Goal: Information Seeking & Learning: Learn about a topic

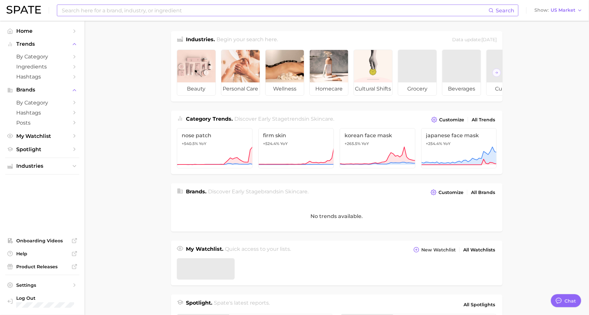
click at [202, 8] on input at bounding box center [274, 10] width 427 height 11
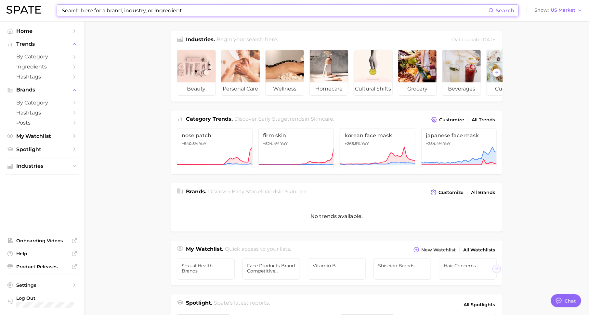
scroll to position [8, 0]
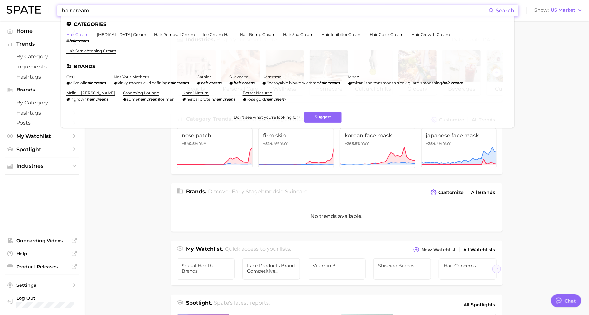
type input "hair cream"
click at [76, 34] on link "hair cream" at bounding box center [77, 34] width 22 height 5
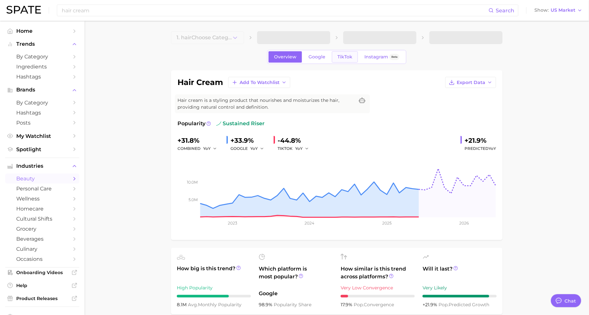
click at [349, 56] on span "TikTok" at bounding box center [344, 57] width 15 height 6
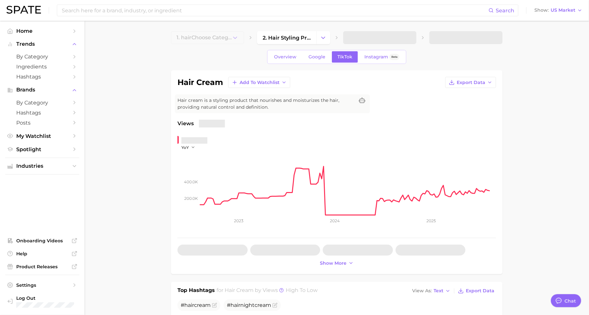
type textarea "x"
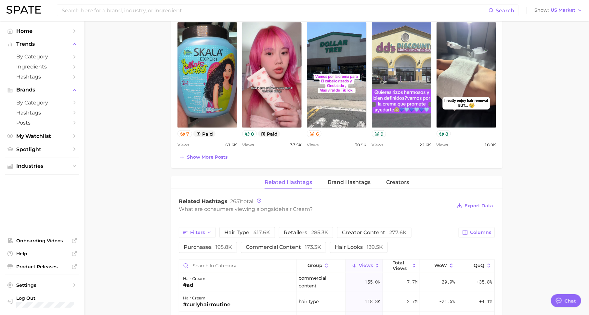
scroll to position [393, 0]
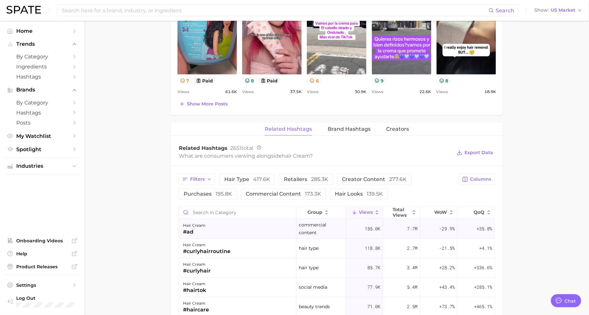
click at [202, 230] on div "#ad" at bounding box center [194, 233] width 22 height 8
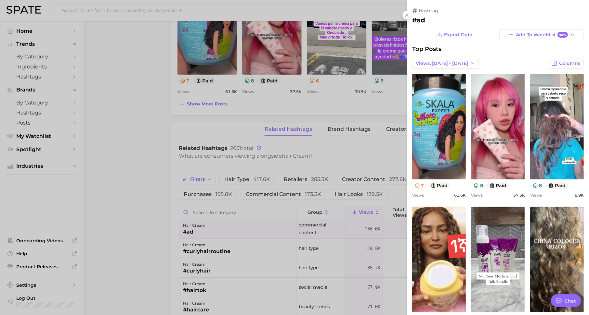
scroll to position [0, 0]
click at [41, 79] on div at bounding box center [294, 157] width 589 height 315
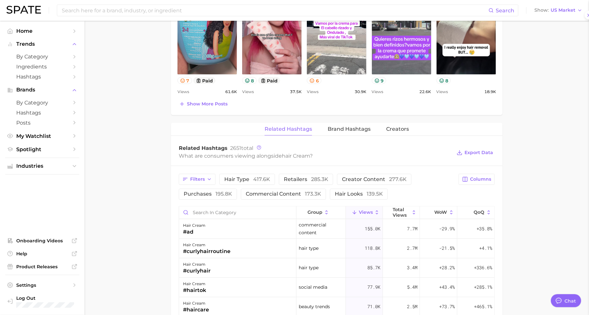
click at [66, 79] on span "Hashtags" at bounding box center [42, 77] width 52 height 6
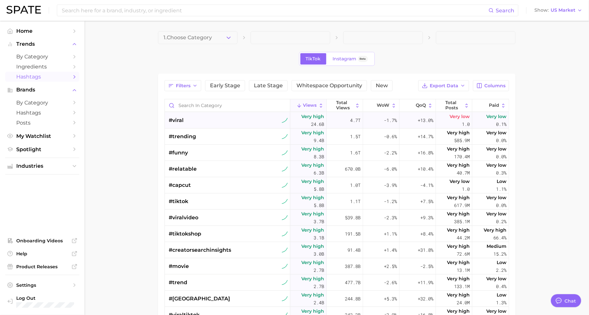
click at [231, 116] on div "#viral" at bounding box center [228, 120] width 119 height 16
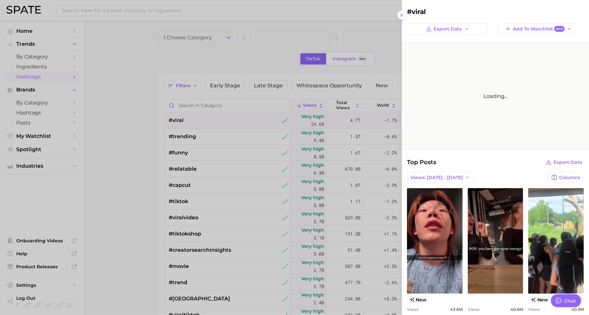
click at [240, 121] on div at bounding box center [294, 157] width 589 height 315
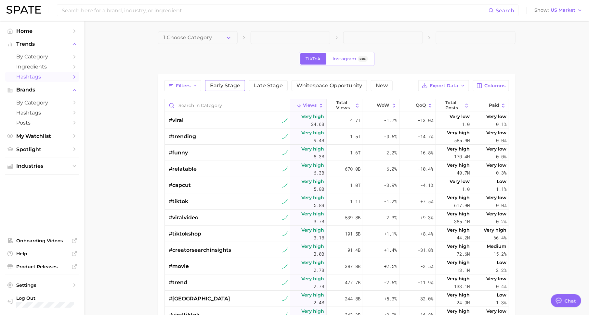
click at [227, 87] on span "Early Stage" at bounding box center [225, 85] width 30 height 5
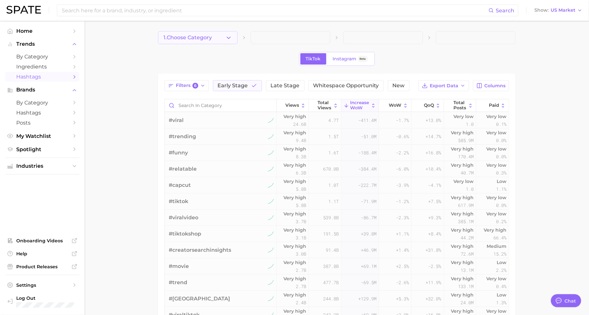
click at [215, 37] on button "1. Choose Category" at bounding box center [198, 37] width 80 height 13
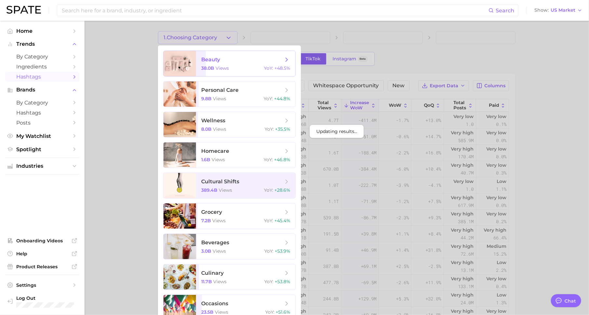
click at [215, 61] on span "beauty" at bounding box center [210, 60] width 19 height 6
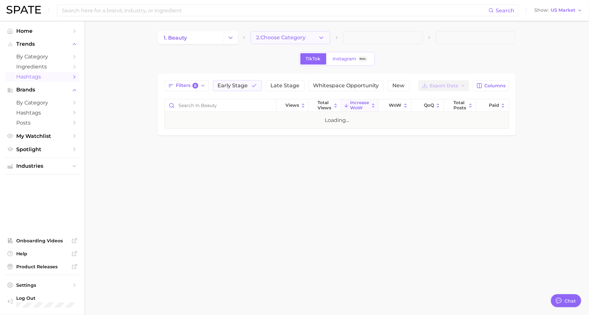
click at [284, 41] on button "2. Choose Category" at bounding box center [290, 37] width 80 height 13
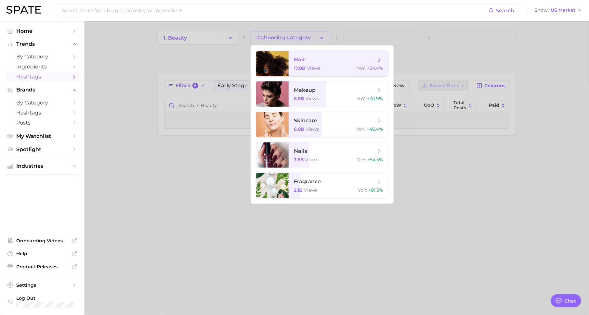
click at [325, 61] on span "hair" at bounding box center [335, 59] width 82 height 7
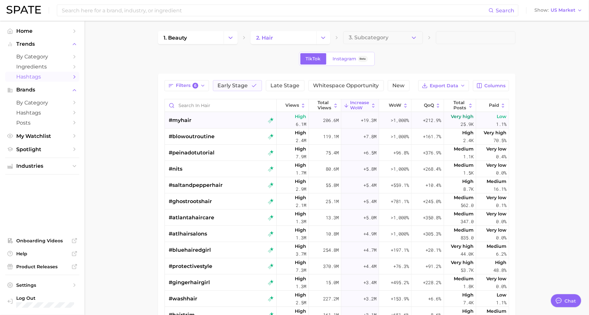
click at [182, 121] on span "#myhair" at bounding box center [180, 121] width 23 height 8
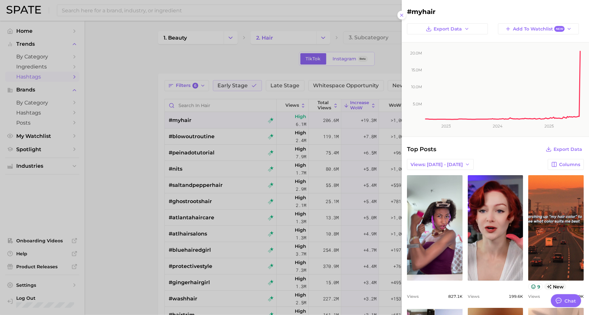
click at [258, 149] on div at bounding box center [294, 157] width 589 height 315
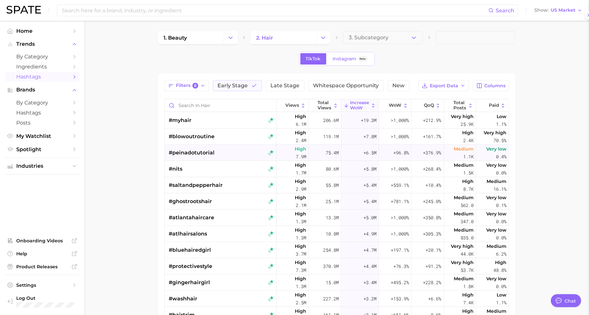
click at [205, 151] on span "#peinadotutorial" at bounding box center [192, 153] width 46 height 8
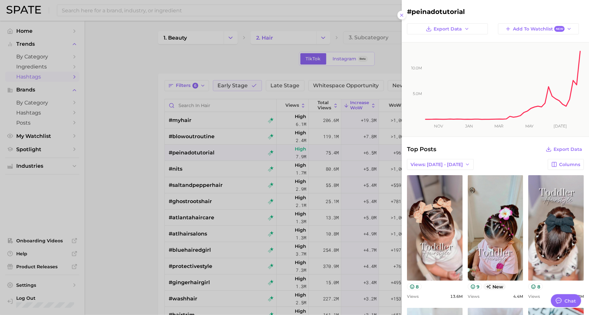
click at [198, 172] on div at bounding box center [294, 157] width 589 height 315
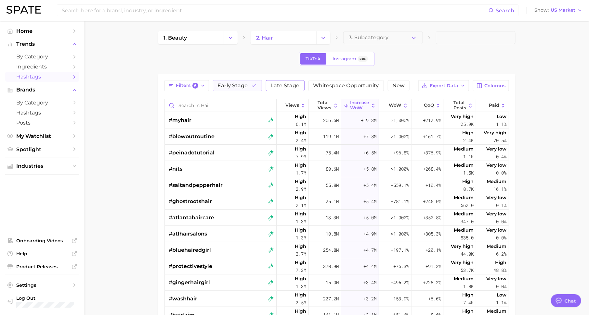
click at [287, 88] on button "Late Stage" at bounding box center [285, 85] width 39 height 11
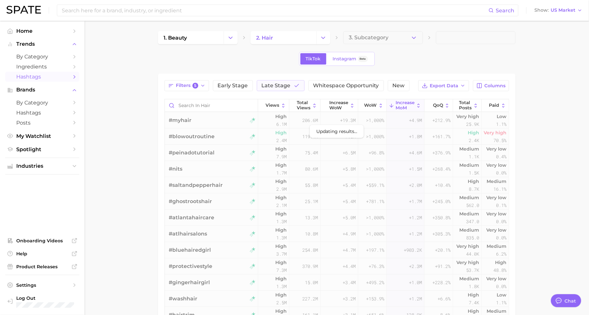
click at [192, 135] on span "#blowoutroutine" at bounding box center [192, 137] width 46 height 8
click at [326, 83] on span "Whitespace Opportunity" at bounding box center [346, 85] width 66 height 5
click at [282, 84] on span "Late Stage" at bounding box center [275, 85] width 29 height 5
click at [180, 150] on span "#peinadotutorial" at bounding box center [192, 153] width 46 height 8
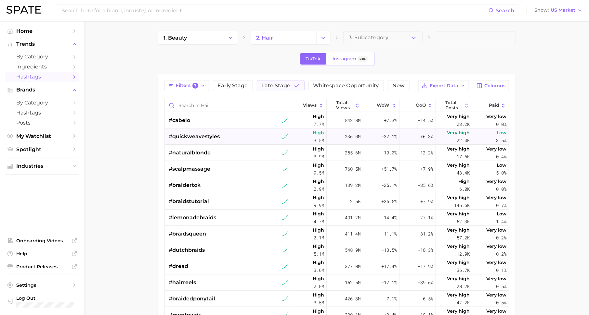
click at [193, 135] on span "#quickweavestyles" at bounding box center [194, 137] width 51 height 8
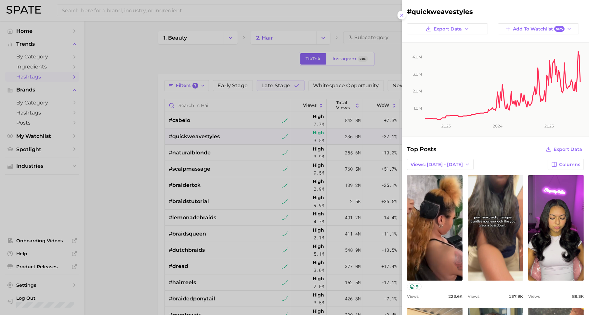
click at [197, 161] on div at bounding box center [294, 157] width 589 height 315
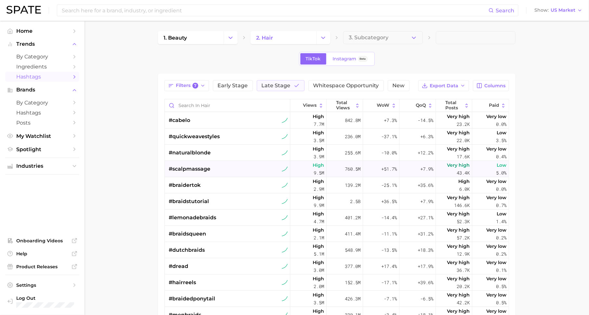
click at [204, 168] on span "#scalpmassage" at bounding box center [190, 169] width 42 height 8
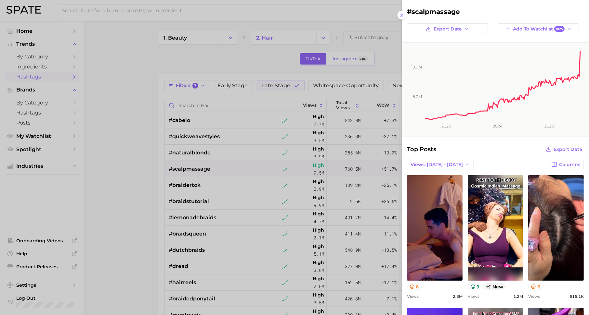
click at [206, 182] on div at bounding box center [294, 157] width 589 height 315
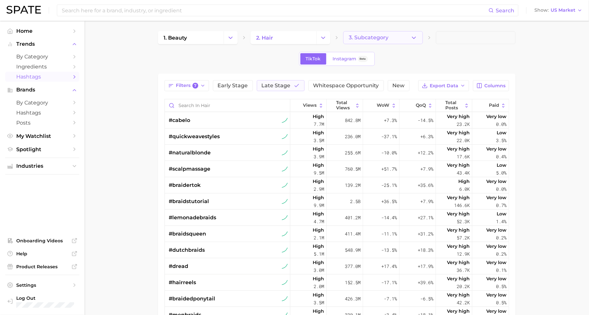
click at [367, 40] on span "3. Subcategory" at bounding box center [369, 38] width 40 height 6
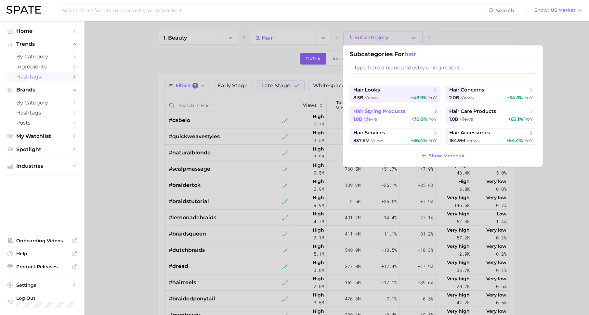
click at [430, 117] on span "YoY" at bounding box center [432, 119] width 8 height 6
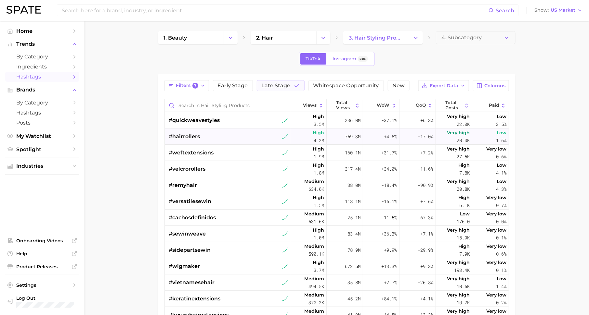
click at [190, 136] on span "#hairrollers" at bounding box center [184, 137] width 31 height 8
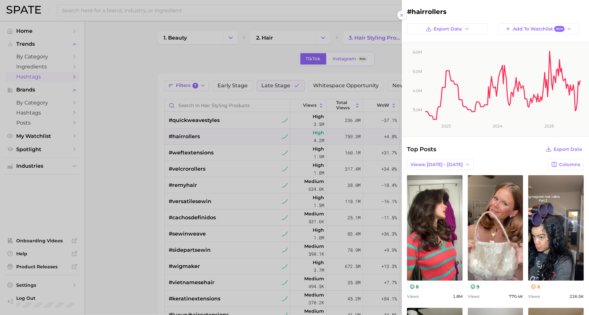
click at [171, 167] on div at bounding box center [294, 157] width 589 height 315
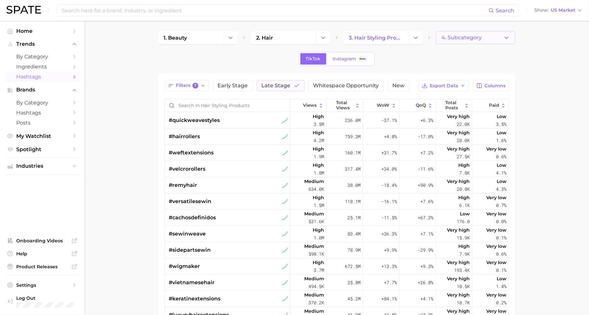
click at [470, 33] on button "4. Subcategory" at bounding box center [476, 37] width 80 height 13
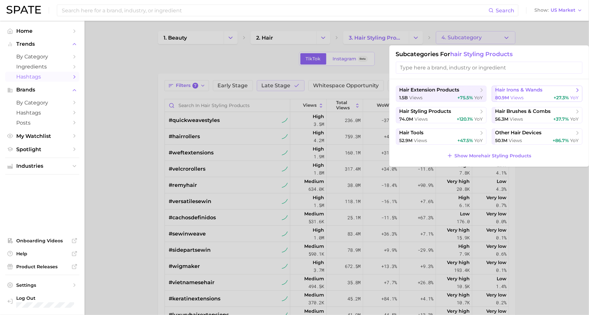
click at [498, 89] on span "hair irons & wands" at bounding box center [518, 90] width 47 height 6
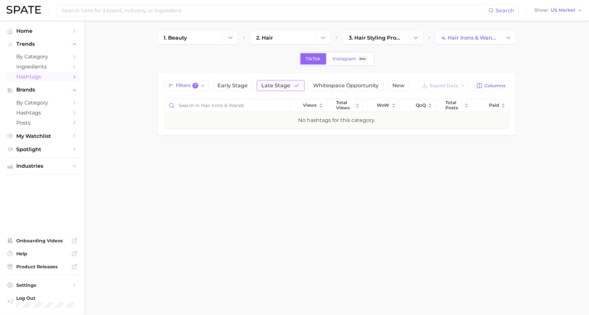
click at [268, 89] on button "Late Stage" at bounding box center [281, 85] width 48 height 11
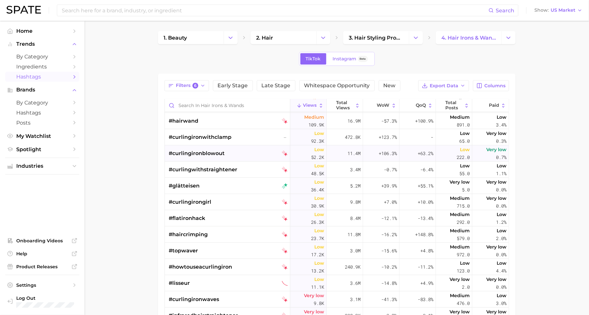
scroll to position [49, 0]
click at [354, 33] on link "3. hair styling products" at bounding box center [376, 37] width 66 height 13
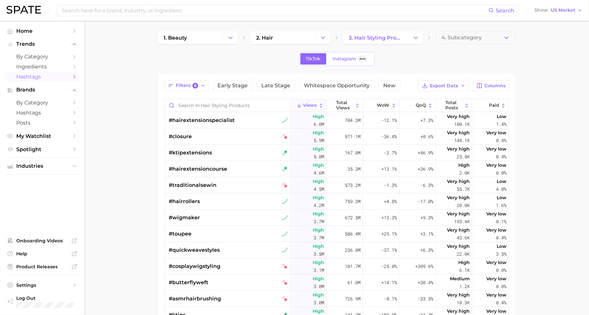
click at [496, 45] on div "1. beauty 2. hair 3. hair styling products 4. Subcategory TikTok Instagram Beta…" at bounding box center [336, 226] width 357 height 390
click at [496, 36] on button "4. Subcategory" at bounding box center [476, 37] width 80 height 13
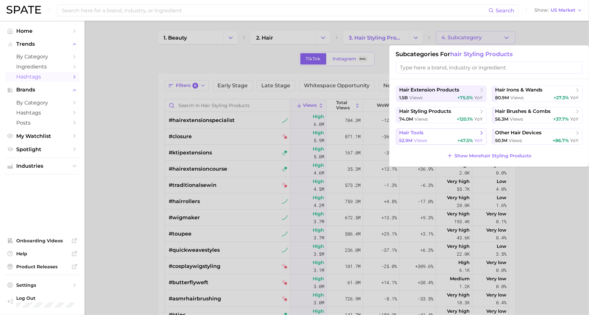
click at [422, 139] on span "views" at bounding box center [420, 141] width 13 height 6
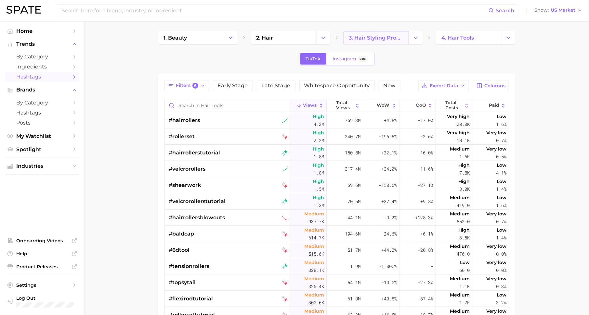
click at [385, 35] on span "3. hair styling products" at bounding box center [376, 38] width 55 height 6
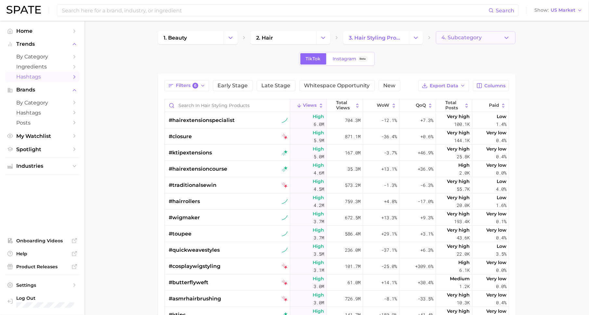
click at [471, 36] on span "4. Subcategory" at bounding box center [461, 38] width 40 height 6
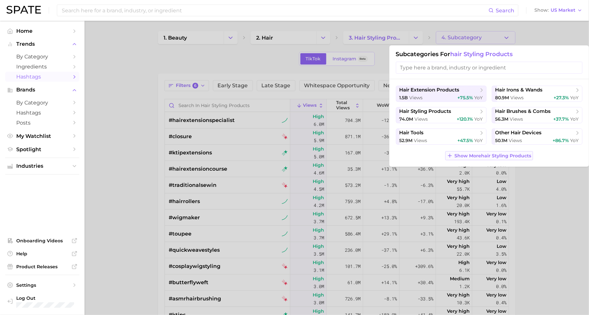
click at [490, 154] on span "Show More hair styling products" at bounding box center [492, 156] width 77 height 6
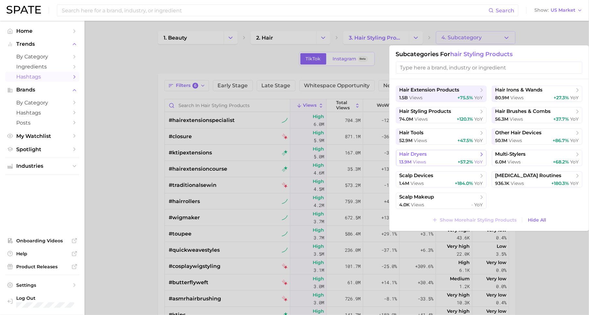
click at [452, 157] on span "hair dryers" at bounding box center [438, 154] width 79 height 6
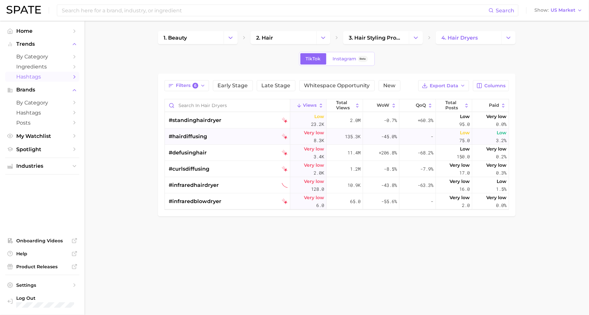
click at [199, 133] on span "#hairdiffusing" at bounding box center [188, 137] width 38 height 8
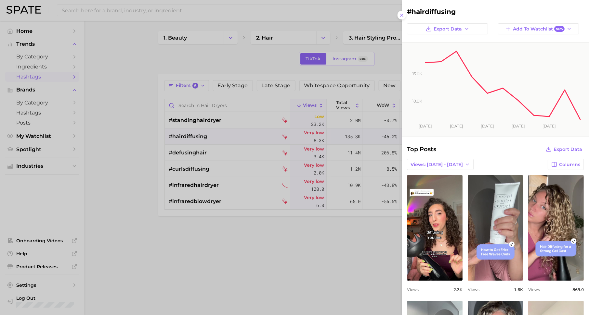
click at [198, 160] on div at bounding box center [294, 157] width 589 height 315
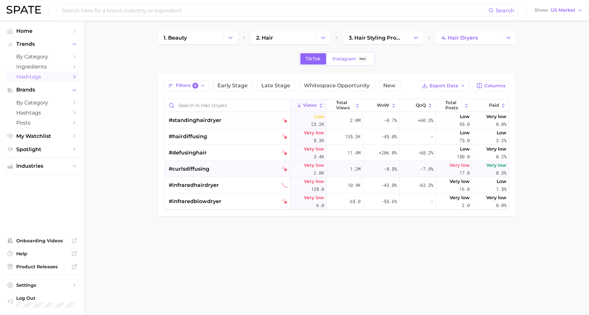
click at [198, 169] on span "#curlsdiffusing" at bounding box center [189, 169] width 41 height 8
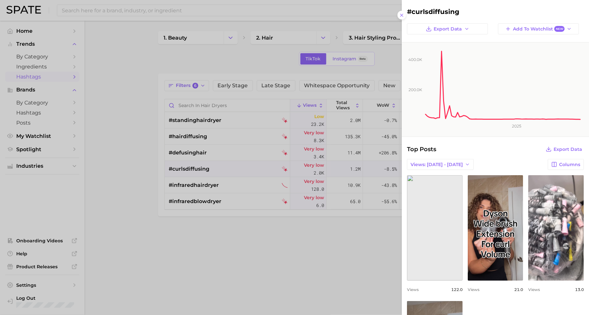
click at [198, 120] on div at bounding box center [294, 157] width 589 height 315
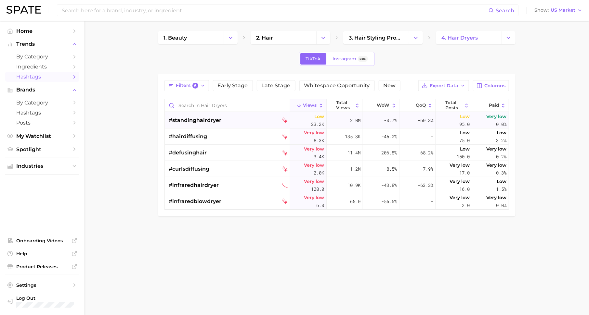
click at [202, 120] on span "#standinghairdryer" at bounding box center [195, 121] width 53 height 8
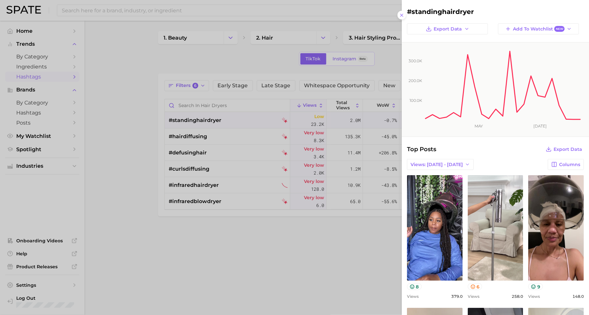
click at [216, 140] on div at bounding box center [294, 157] width 589 height 315
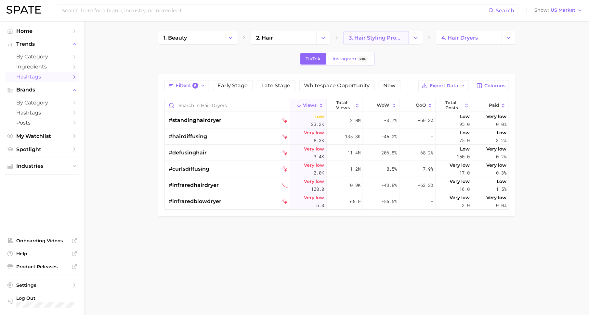
click at [396, 36] on span "3. hair styling products" at bounding box center [376, 38] width 55 height 6
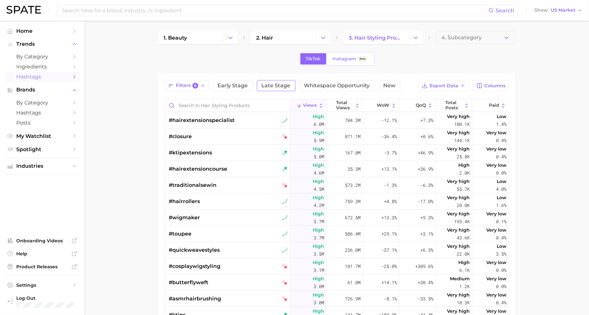
click at [276, 87] on span "Late Stage" at bounding box center [275, 85] width 29 height 5
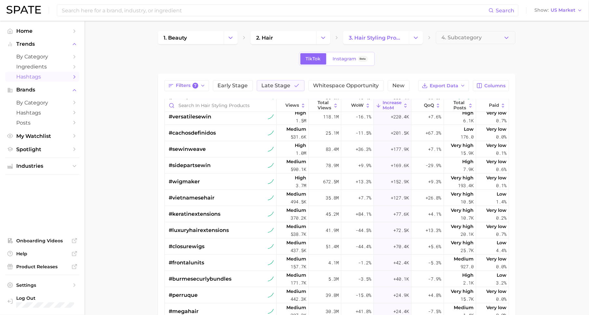
scroll to position [123, 0]
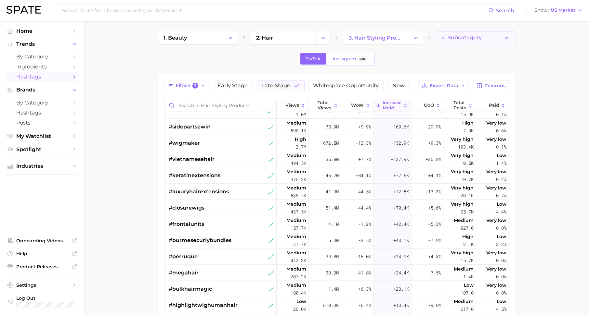
click at [455, 42] on button "4. Subcategory" at bounding box center [476, 37] width 80 height 13
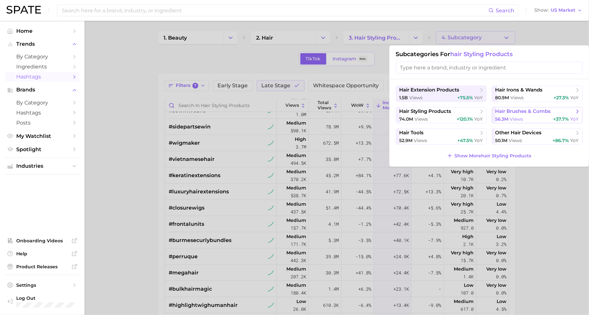
click at [516, 117] on span "views" at bounding box center [516, 119] width 13 height 6
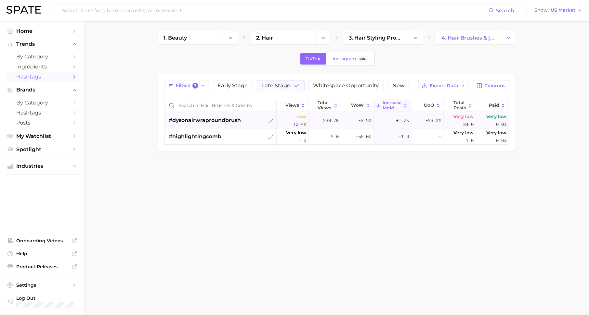
click at [223, 121] on span "#dysonairwraproundbrush" at bounding box center [205, 121] width 72 height 8
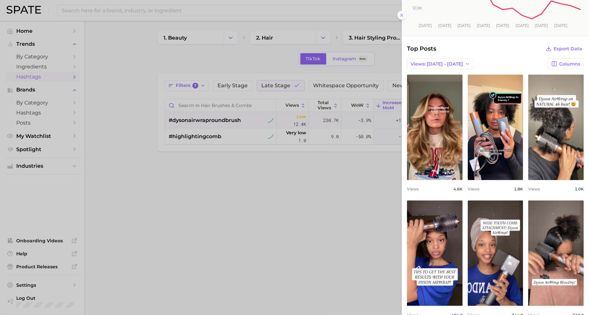
scroll to position [91, 0]
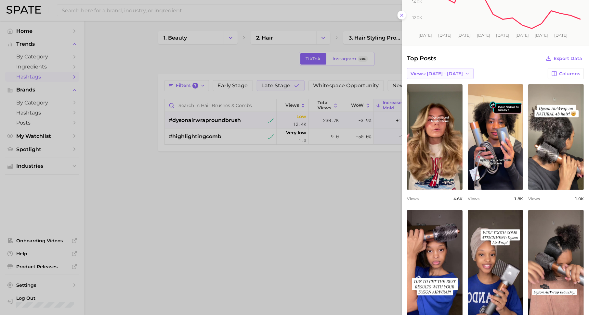
click at [433, 73] on span "Views: [DATE] - [DATE]" at bounding box center [436, 74] width 52 height 6
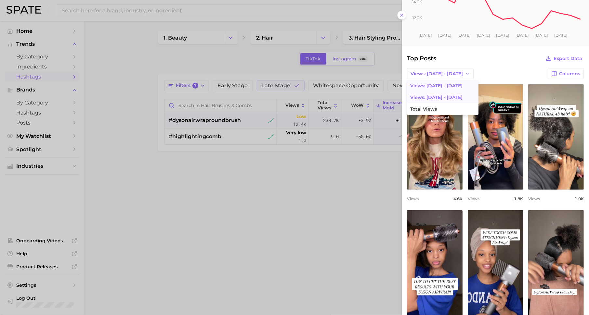
click at [437, 93] on button "Views: Jul 27 - Aug 3" at bounding box center [442, 98] width 71 height 12
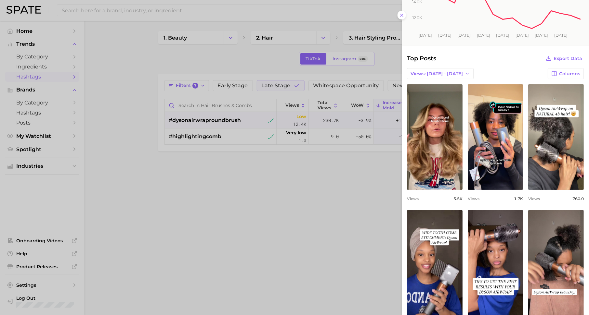
scroll to position [0, 0]
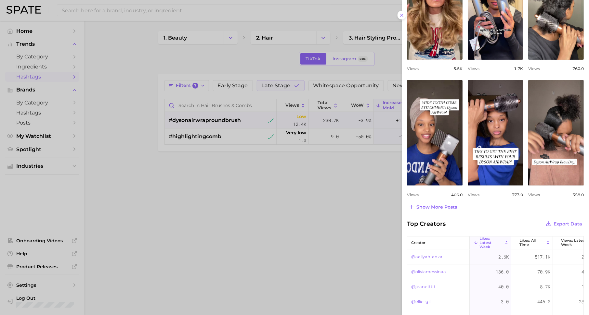
click at [306, 231] on div at bounding box center [294, 157] width 589 height 315
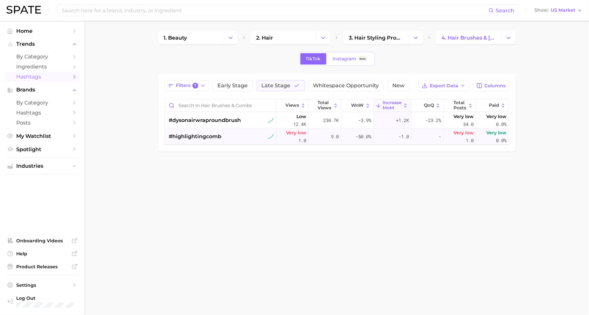
click at [223, 137] on div "#highlightingcomb" at bounding box center [221, 137] width 105 height 16
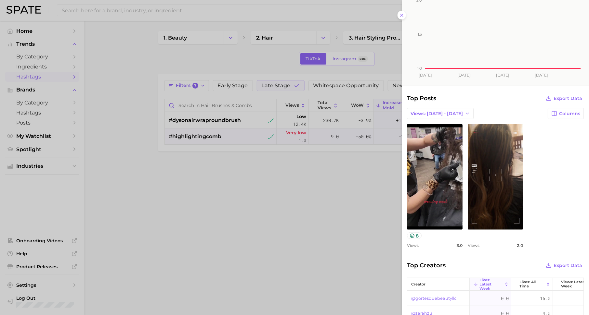
click at [333, 243] on div at bounding box center [294, 157] width 589 height 315
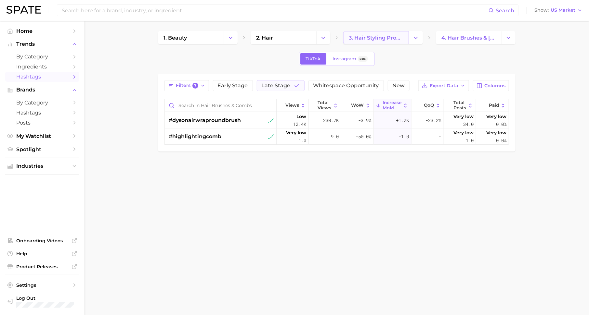
click at [396, 35] on span "3. hair styling products" at bounding box center [376, 38] width 55 height 6
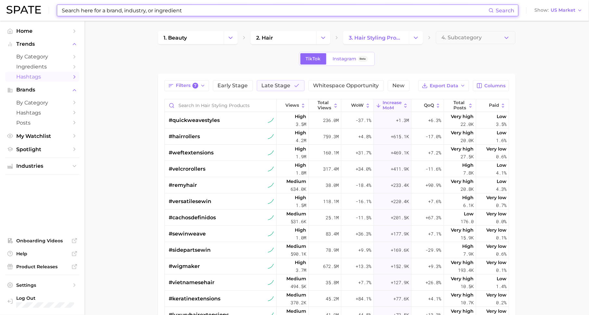
click at [365, 11] on input at bounding box center [274, 10] width 427 height 11
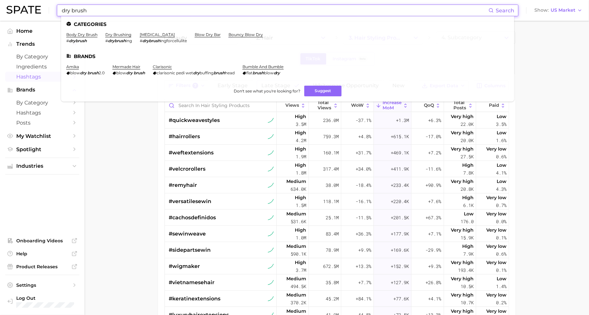
click at [355, 11] on input "dry brush" at bounding box center [274, 10] width 427 height 11
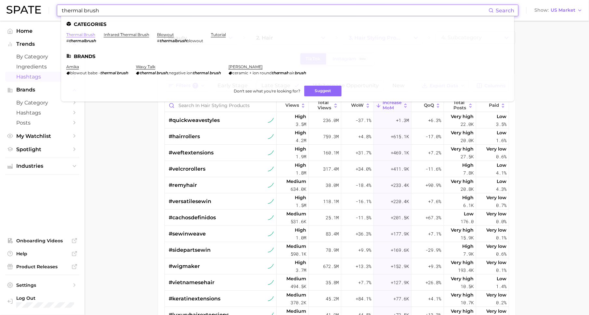
type input "thermal brush"
click at [79, 35] on link "thermal brush" at bounding box center [80, 34] width 29 height 5
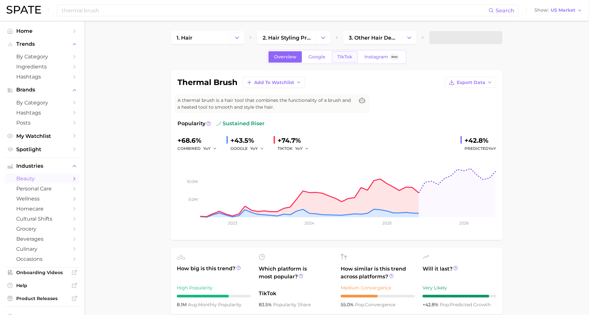
click at [348, 57] on span "TikTok" at bounding box center [344, 57] width 15 height 6
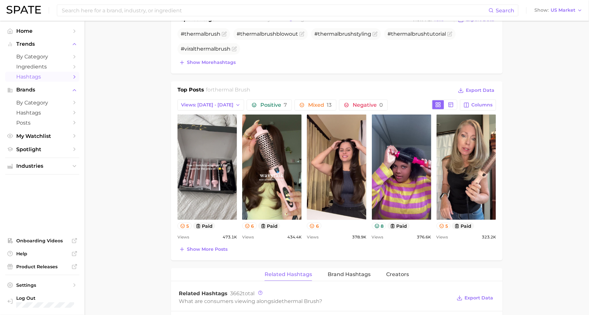
click at [51, 76] on span "Hashtags" at bounding box center [42, 77] width 52 height 6
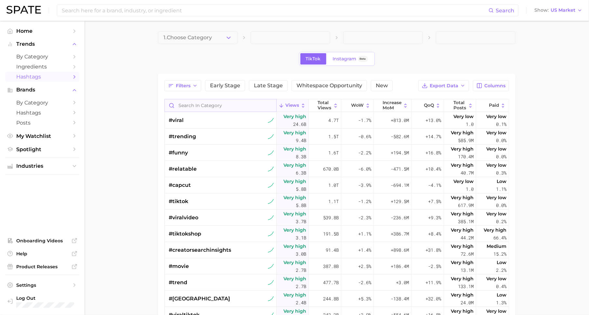
click at [220, 103] on input "Search in category" at bounding box center [220, 105] width 111 height 12
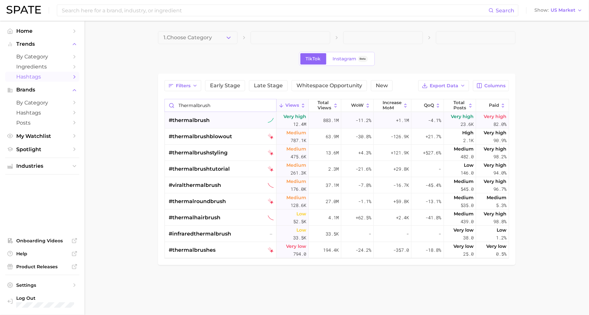
type input "thermalbrush"
click at [201, 119] on span "#thermalbrush" at bounding box center [189, 121] width 41 height 8
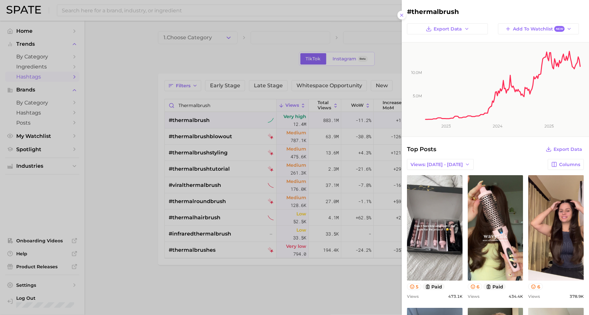
click at [250, 57] on div at bounding box center [294, 157] width 589 height 315
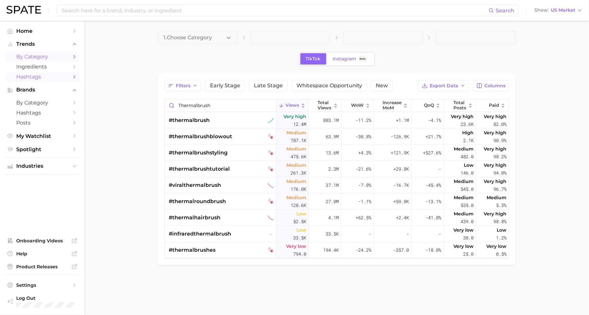
click at [69, 58] on link "by Category" at bounding box center [42, 57] width 74 height 10
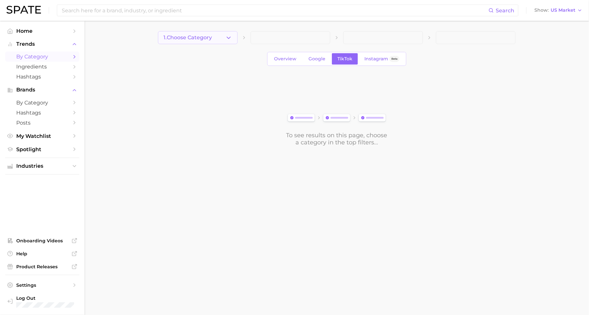
click at [220, 37] on button "1. Choose Category" at bounding box center [198, 37] width 80 height 13
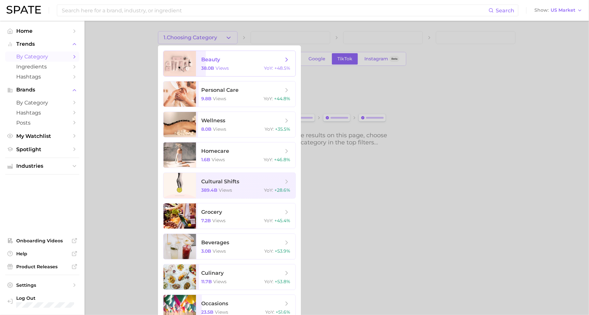
click at [230, 62] on span "beauty" at bounding box center [242, 59] width 82 height 7
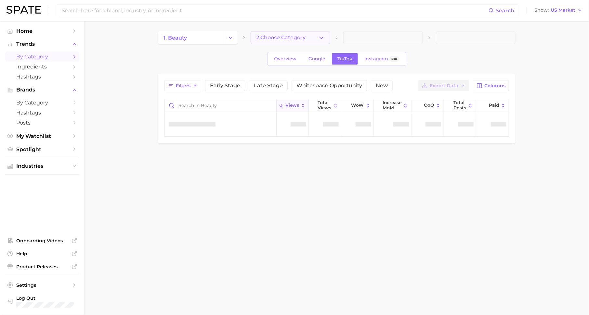
click at [294, 37] on span "2. Choose Category" at bounding box center [280, 38] width 49 height 6
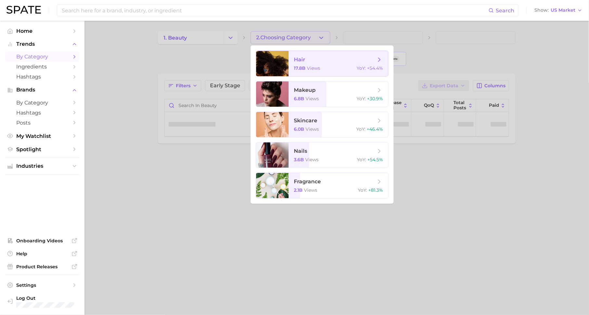
click at [306, 64] on span "hair 17.8b views YoY : +54.4%" at bounding box center [337, 63] width 99 height 25
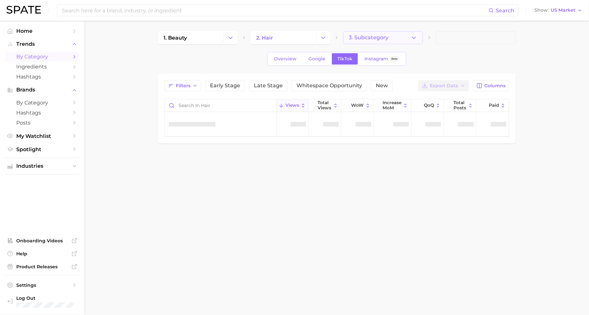
click at [376, 38] on span "3. Subcategory" at bounding box center [369, 38] width 40 height 6
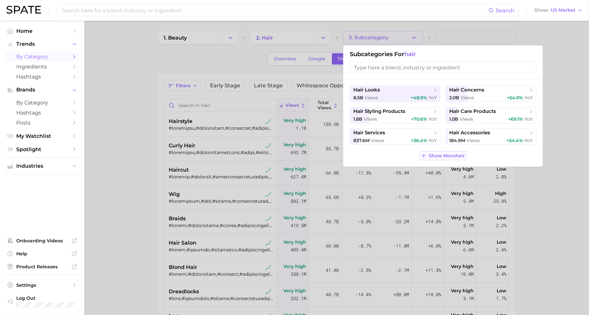
click at [439, 159] on button "Show More hair" at bounding box center [442, 155] width 47 height 9
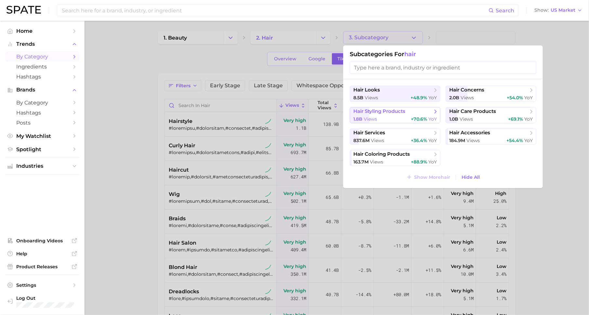
click at [411, 113] on span "hair styling products" at bounding box center [392, 111] width 79 height 6
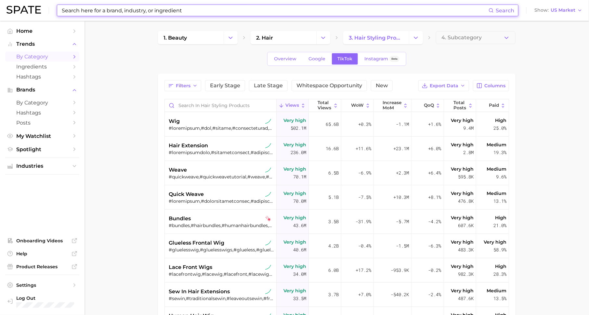
click at [109, 10] on input at bounding box center [274, 10] width 427 height 11
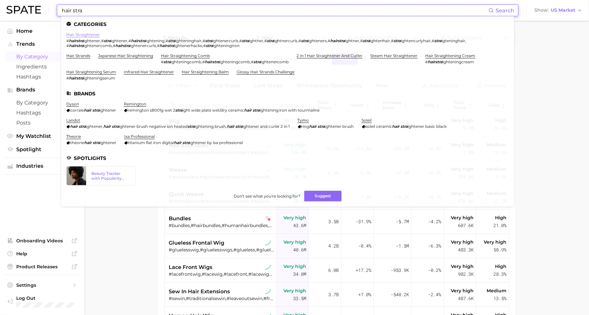
type input "hair stra"
click at [78, 33] on link "hair straightener" at bounding box center [82, 34] width 33 height 5
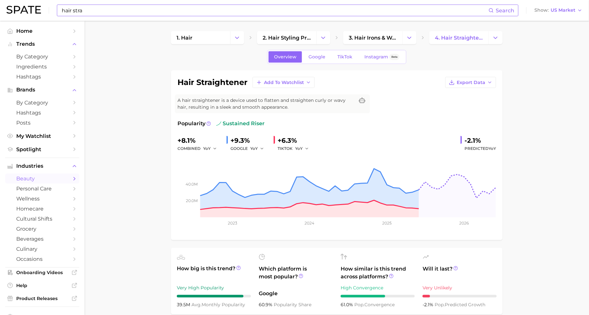
click at [120, 10] on input "hair stra" at bounding box center [274, 10] width 427 height 11
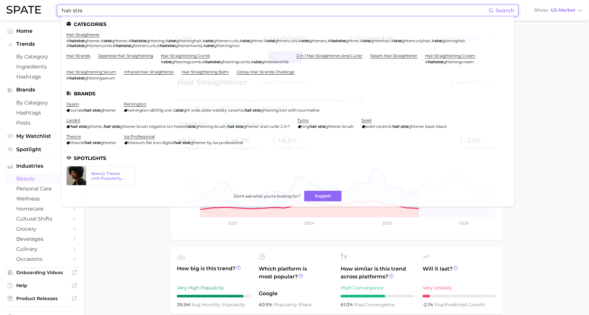
click at [120, 10] on input "hair stra" at bounding box center [274, 10] width 427 height 11
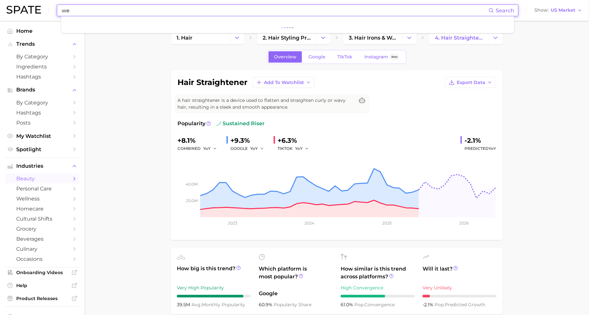
type input "w"
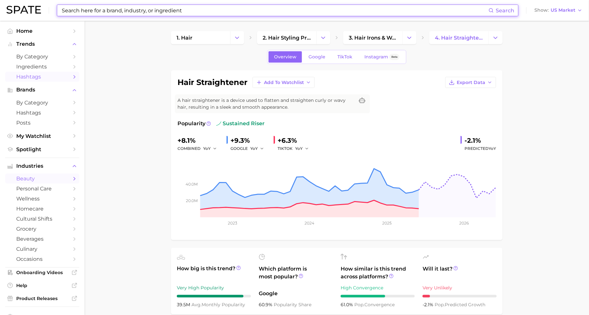
click at [22, 77] on span "Hashtags" at bounding box center [42, 77] width 52 height 6
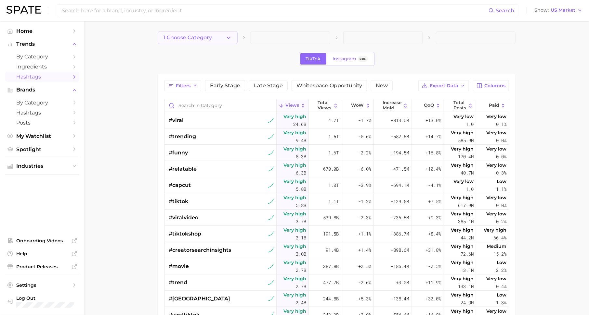
click at [216, 35] on button "1. Choose Category" at bounding box center [198, 37] width 80 height 13
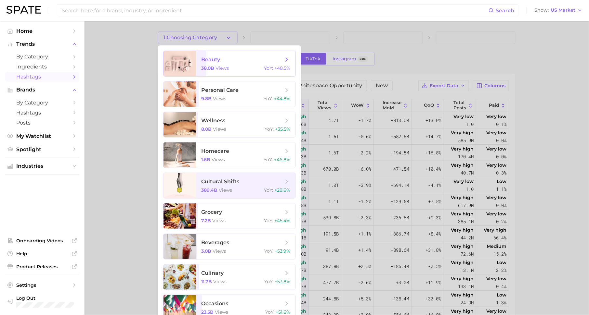
click at [231, 60] on span "beauty" at bounding box center [242, 59] width 82 height 7
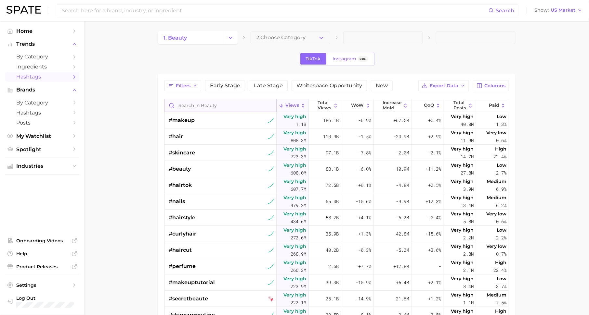
click at [201, 105] on input "Search in beauty" at bounding box center [220, 105] width 111 height 12
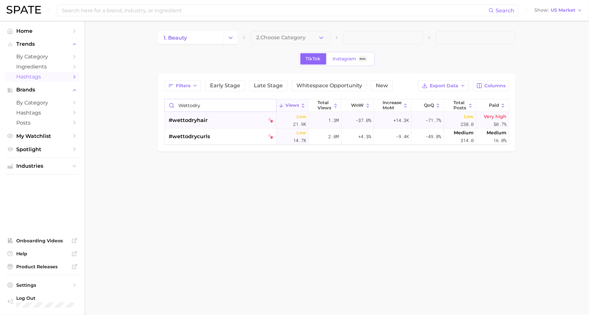
type input "wettodry"
click at [182, 120] on span "#wettodryhair" at bounding box center [188, 121] width 39 height 8
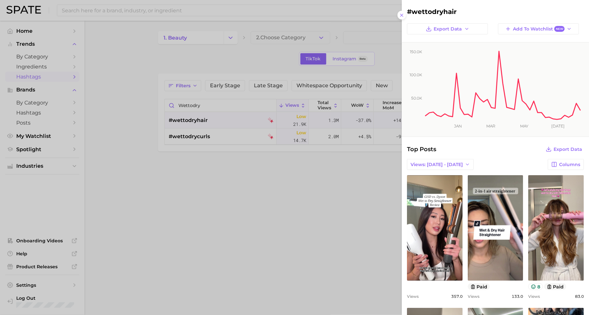
click at [110, 12] on div at bounding box center [294, 157] width 589 height 315
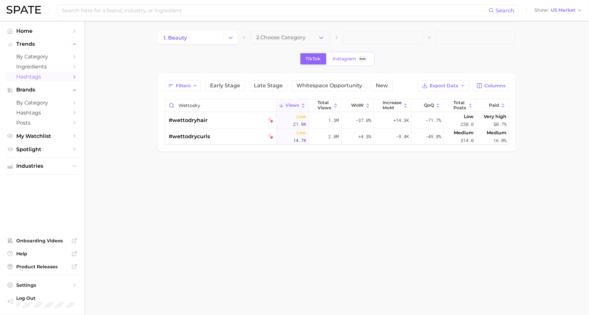
click at [130, 2] on div "Search Show US Market" at bounding box center [294, 10] width 576 height 21
click at [130, 12] on input at bounding box center [274, 10] width 427 height 11
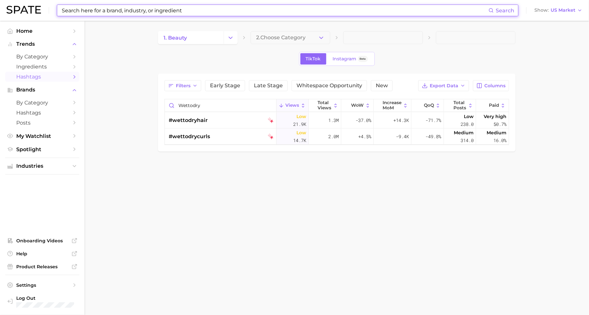
paste input "Wet to Dry Styling,"
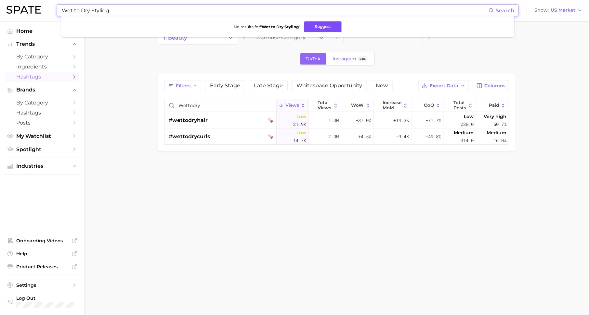
type input "Wet to Dry Styling"
click at [316, 27] on button "Suggest" at bounding box center [322, 26] width 37 height 11
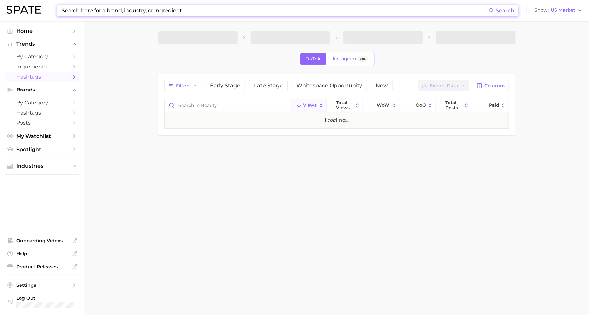
click at [134, 13] on input at bounding box center [274, 10] width 427 height 11
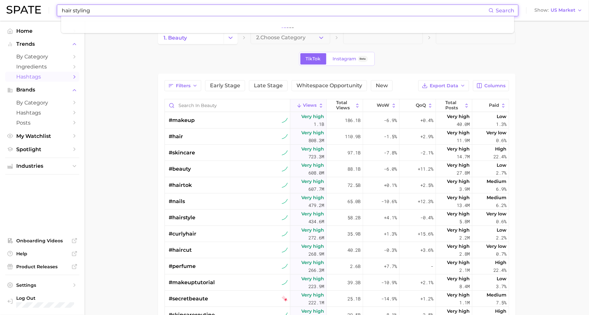
type input "hair styling"
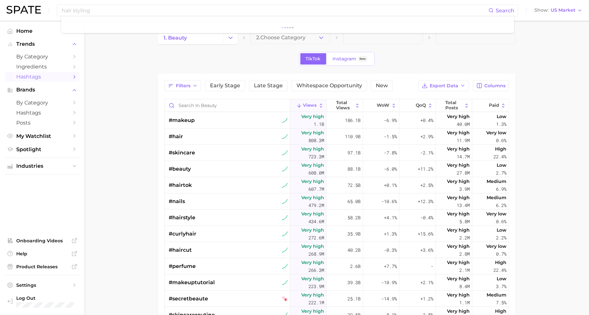
click at [133, 92] on main "1. beauty 2. Choose Category TikTok Instagram Beta Filters Early Stage Late Sta…" at bounding box center [336, 237] width 504 height 433
click at [283, 43] on button "2. Choose Category" at bounding box center [290, 37] width 80 height 13
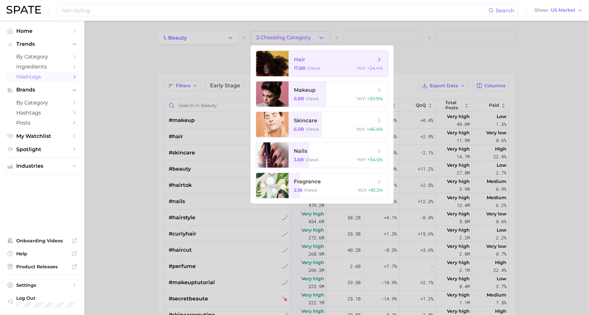
click at [347, 68] on div "17.8b views YoY : +54.4%" at bounding box center [338, 68] width 89 height 6
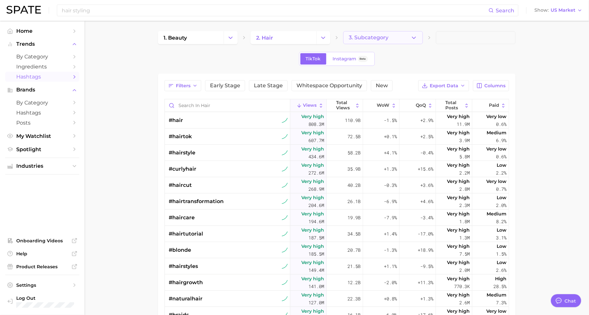
click at [385, 36] on span "3. Subcategory" at bounding box center [369, 38] width 40 height 6
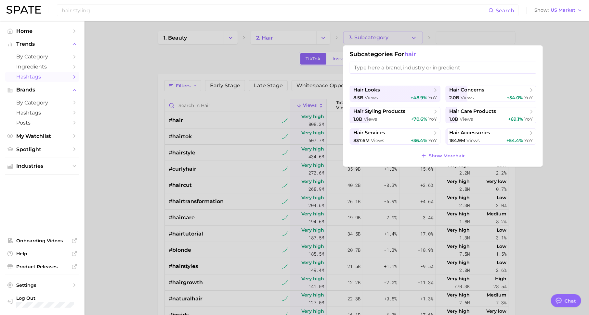
scroll to position [8, 0]
click at [119, 10] on input "hair styling" at bounding box center [274, 10] width 427 height 11
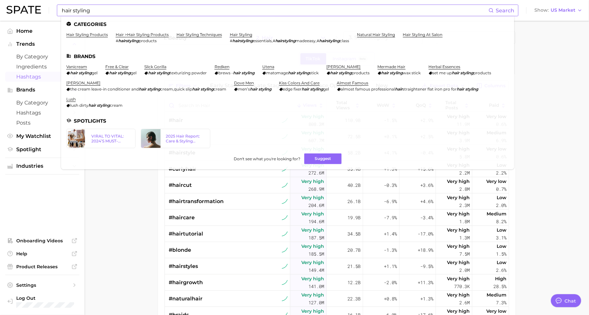
click at [247, 38] on li "hair styling # hairstyling essentials , # hairstyling madeeasy , # hairstyling …" at bounding box center [290, 37] width 120 height 11
click at [249, 34] on link "hair styling" at bounding box center [241, 34] width 22 height 5
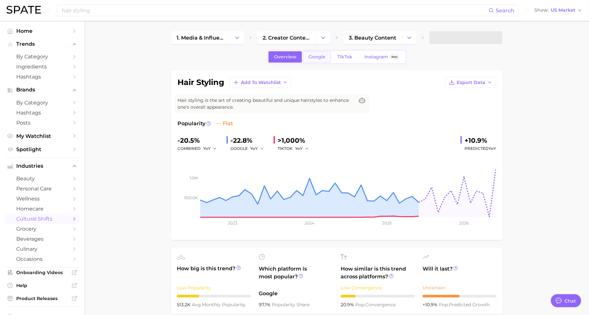
click at [313, 57] on span "Google" at bounding box center [316, 57] width 17 height 6
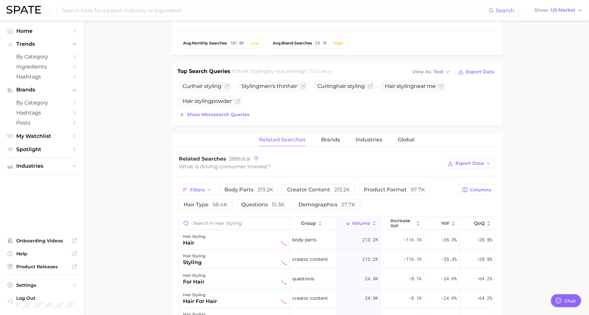
scroll to position [217, 0]
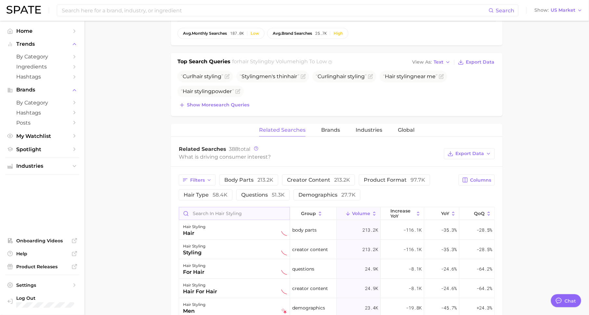
click at [249, 209] on input "Search in hair styling" at bounding box center [234, 214] width 110 height 12
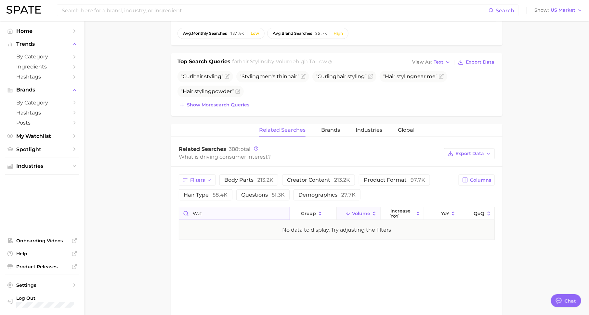
click at [245, 215] on input "wet" at bounding box center [234, 214] width 110 height 12
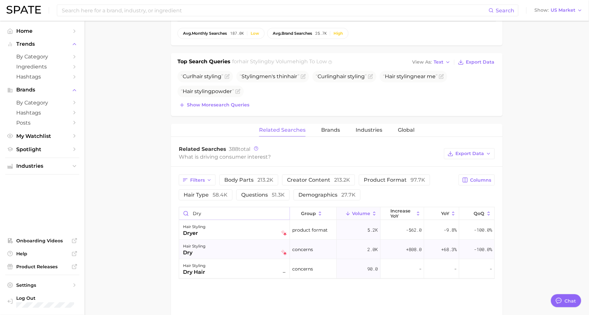
type input "dry"
click at [233, 253] on div "hair styling dry" at bounding box center [235, 250] width 104 height 14
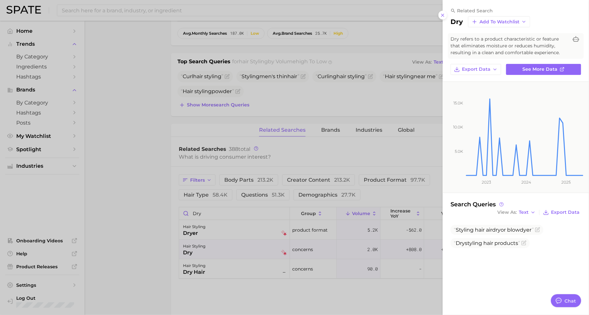
click at [303, 239] on div at bounding box center [294, 157] width 589 height 315
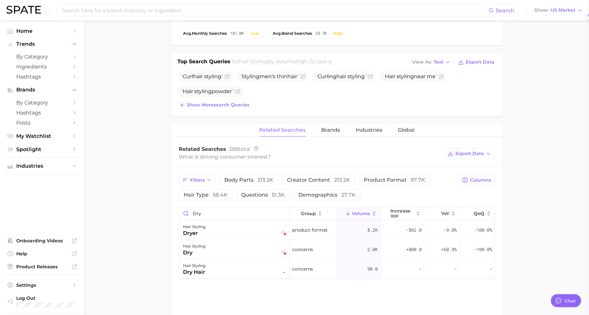
scroll to position [0, 0]
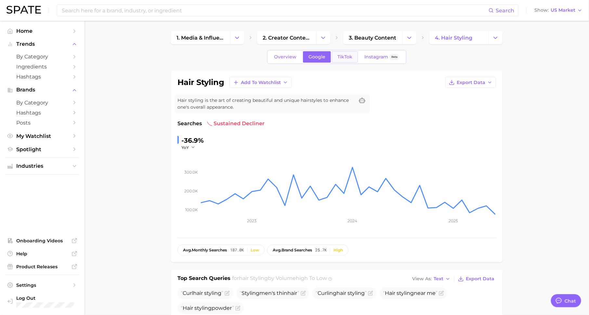
click at [341, 57] on span "TikTok" at bounding box center [344, 57] width 15 height 6
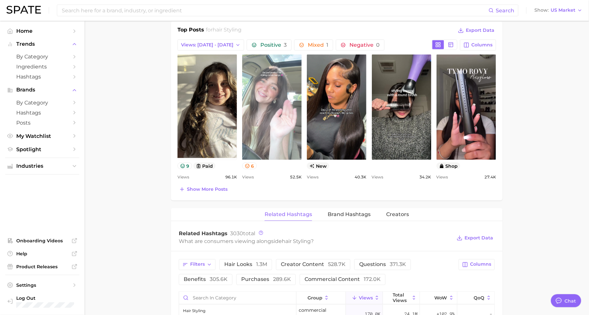
scroll to position [351, 0]
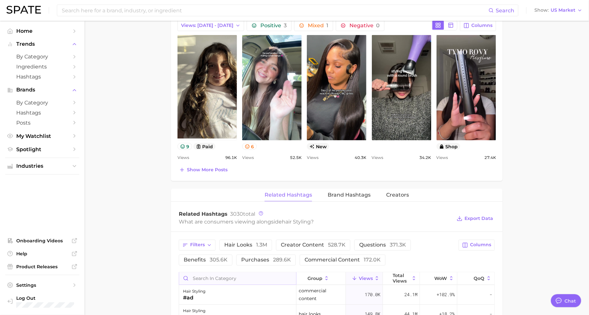
click at [237, 273] on input "Search in category" at bounding box center [237, 279] width 117 height 12
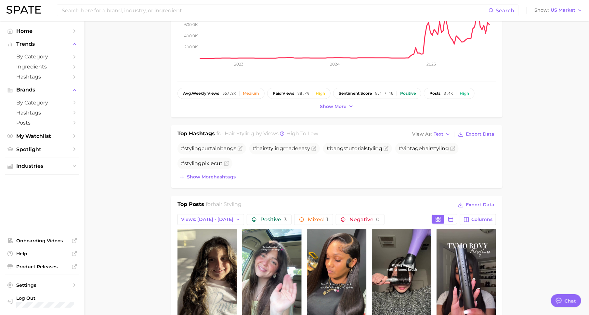
scroll to position [0, 0]
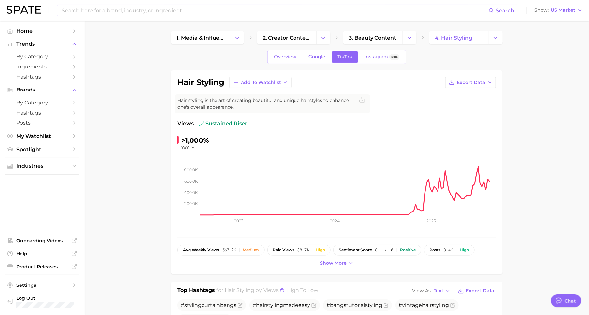
type input "wettodry"
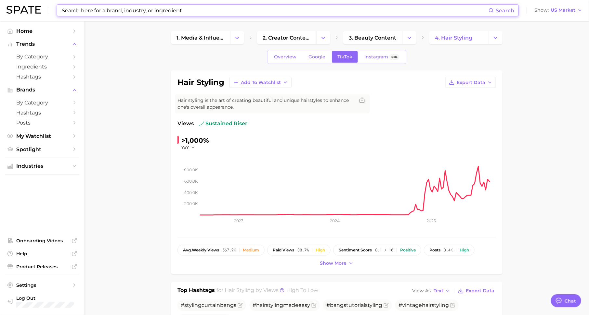
click at [108, 10] on input at bounding box center [274, 10] width 427 height 11
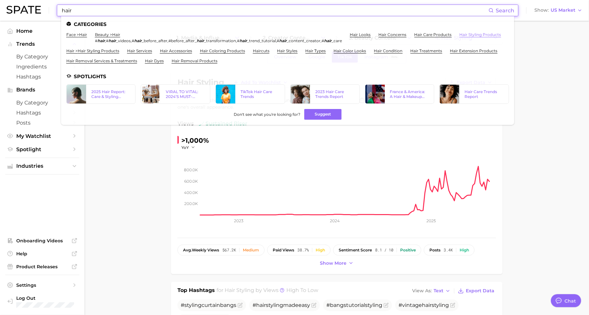
type input "hair"
click at [459, 37] on link "hair styling products" at bounding box center [480, 34] width 42 height 5
type textarea "x"
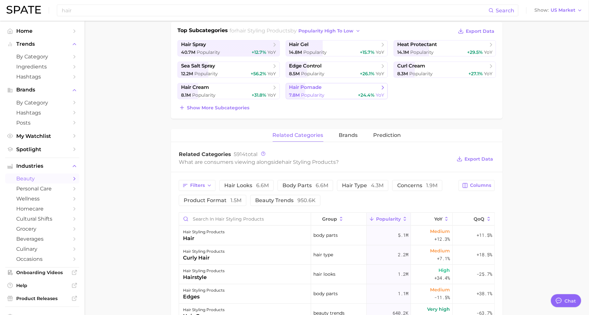
scroll to position [33, 0]
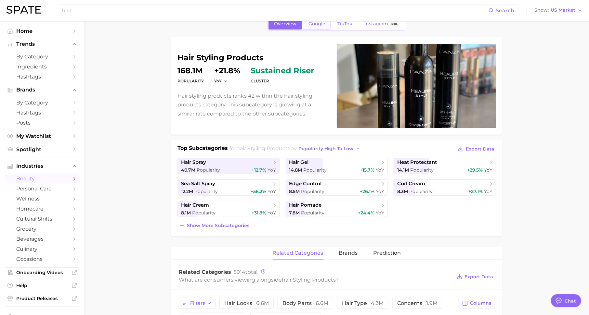
click at [316, 25] on span "Google" at bounding box center [316, 24] width 17 height 6
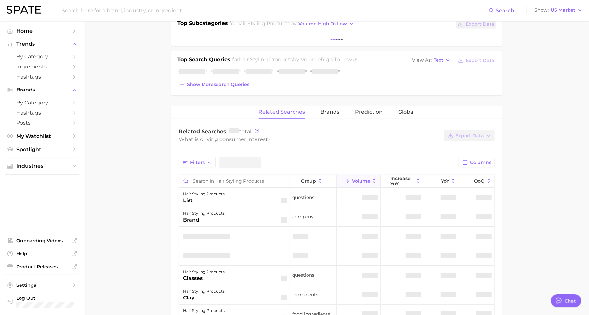
scroll to position [163, 0]
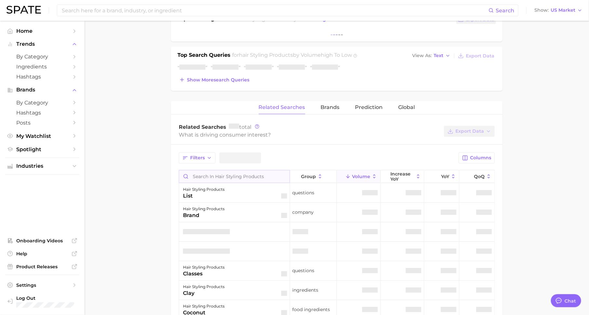
click at [248, 173] on div "Filters Columns group Volume increase YoY YoY QoQ hair styling products list qu…" at bounding box center [336, 319] width 331 height 349
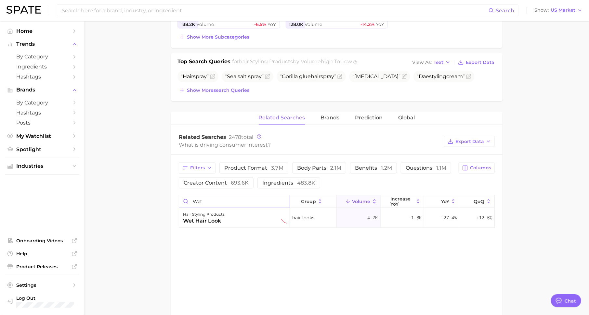
scroll to position [224, 0]
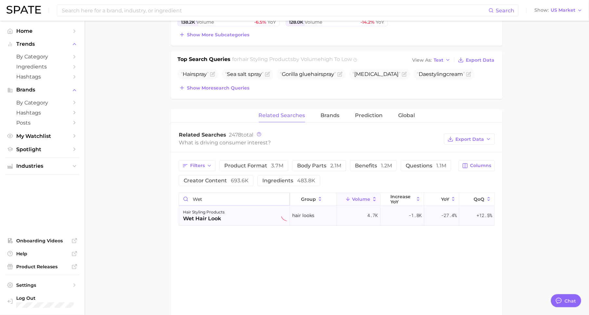
type input "wet"
click at [210, 209] on div "hair styling products" at bounding box center [204, 213] width 42 height 8
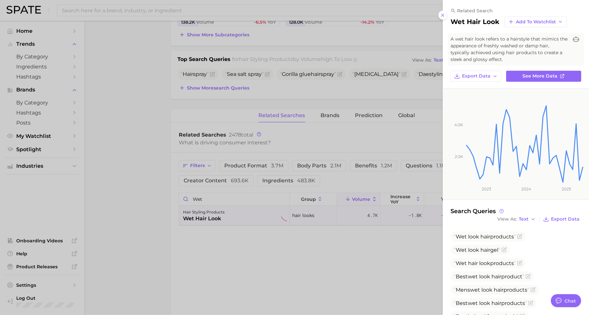
click at [135, 203] on div at bounding box center [294, 157] width 589 height 315
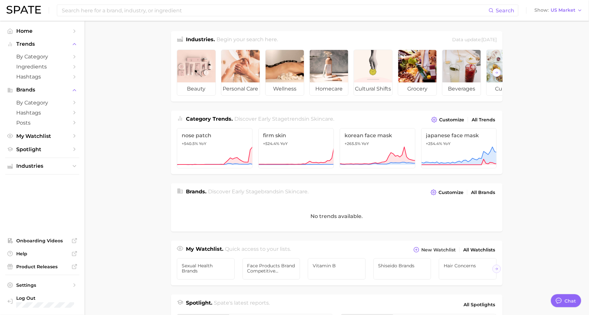
scroll to position [8, 0]
click at [62, 270] on link "Product Releases" at bounding box center [42, 267] width 74 height 10
click at [144, 13] on input at bounding box center [274, 10] width 427 height 11
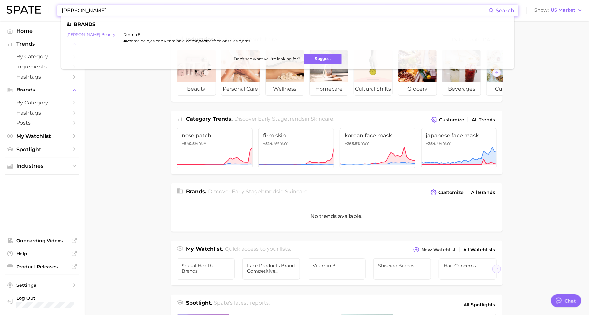
type input "sara cr"
click at [76, 34] on link "sarah creal beauty" at bounding box center [90, 34] width 49 height 5
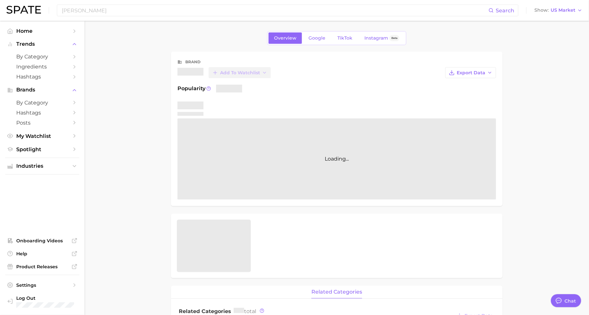
type textarea "x"
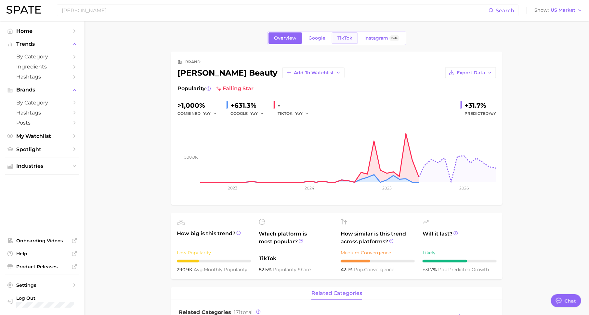
click at [346, 37] on span "TikTok" at bounding box center [344, 38] width 15 height 6
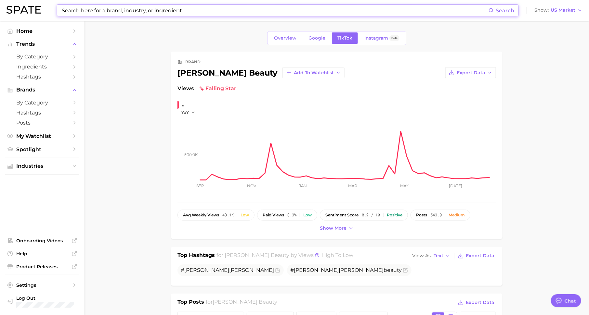
click at [180, 9] on input at bounding box center [274, 10] width 427 height 11
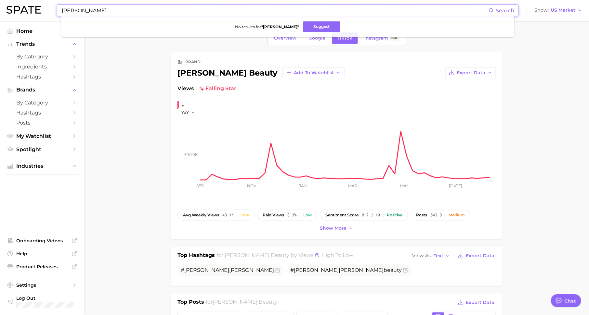
click at [135, 9] on input "sara ge" at bounding box center [274, 10] width 427 height 11
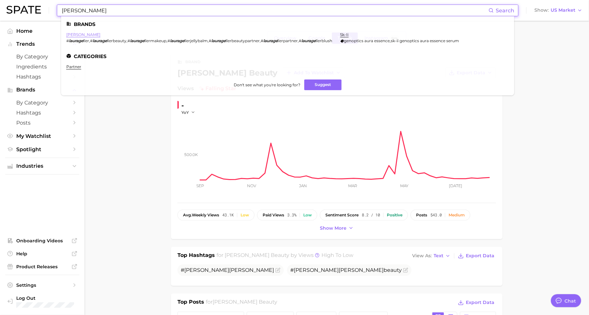
type input "laura ge"
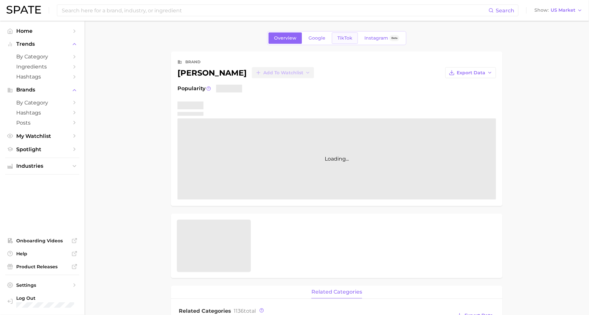
click at [336, 36] on link "TikTok" at bounding box center [345, 37] width 26 height 11
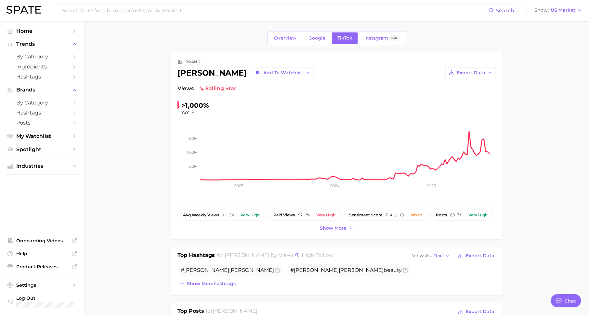
scroll to position [8, 0]
click at [202, 7] on input at bounding box center [274, 10] width 427 height 11
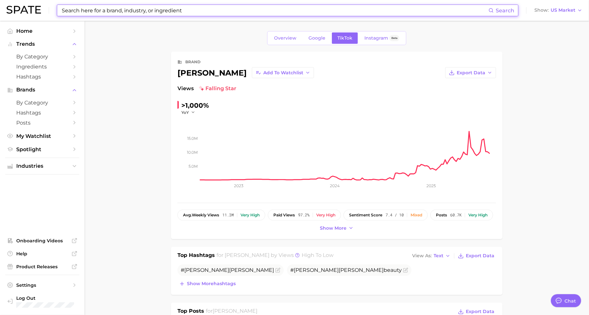
type input "o"
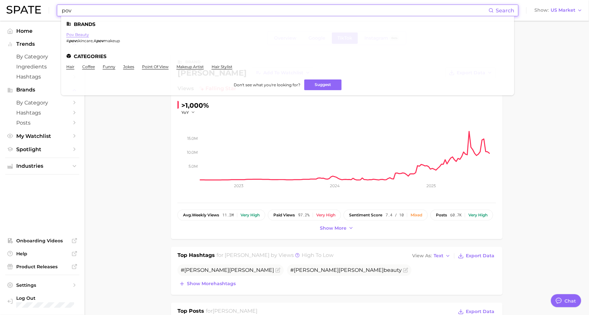
type input "pov"
click at [78, 35] on link "pov beauty" at bounding box center [77, 34] width 23 height 5
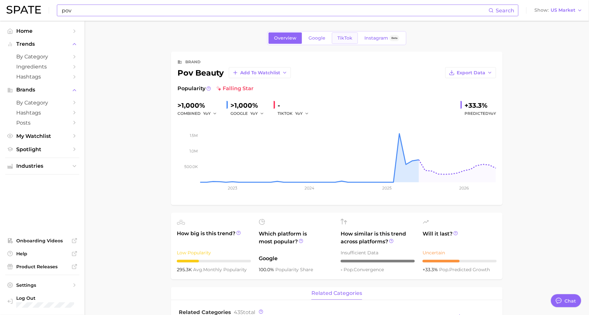
click at [337, 36] on span "TikTok" at bounding box center [344, 38] width 15 height 6
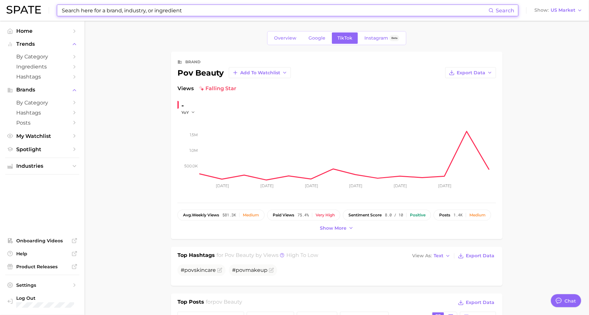
click at [200, 14] on input at bounding box center [274, 10] width 427 height 11
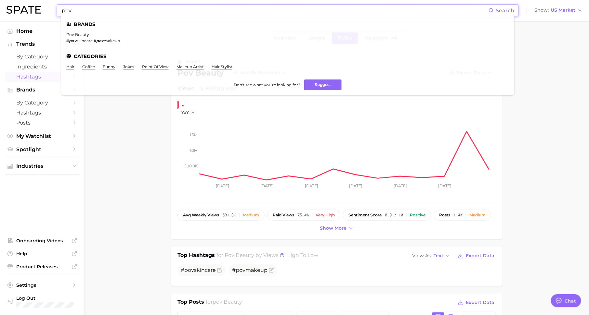
type input "pov"
click at [53, 79] on span "Hashtags" at bounding box center [42, 77] width 52 height 6
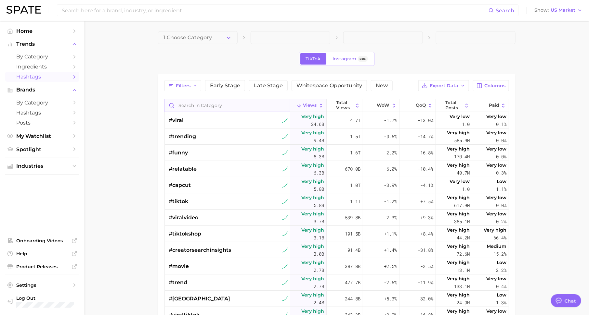
click at [205, 106] on input "Search in category" at bounding box center [227, 105] width 125 height 12
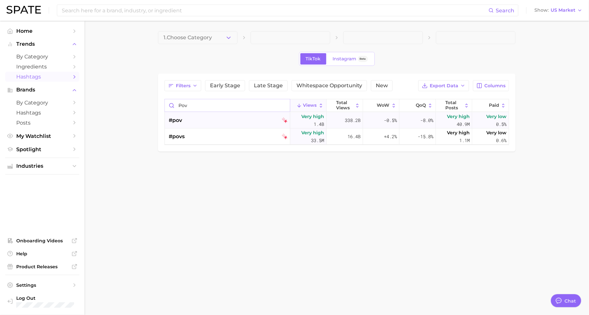
type input "pov"
click at [415, 118] on div "-8.0%" at bounding box center [417, 120] width 36 height 16
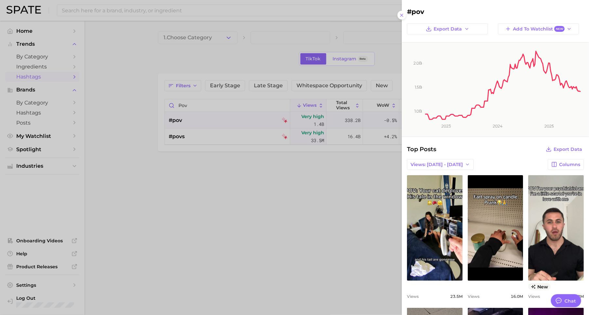
click at [215, 41] on div at bounding box center [294, 157] width 589 height 315
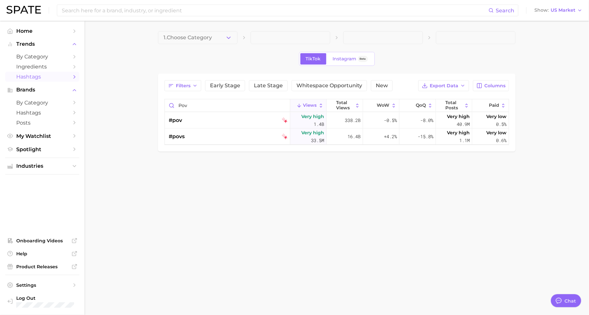
click at [219, 39] on button "1. Choose Category" at bounding box center [198, 37] width 80 height 13
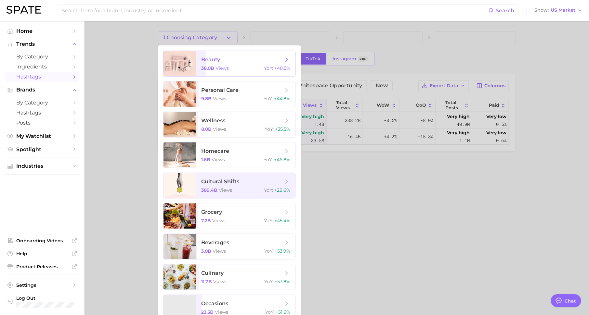
click at [216, 57] on span "beauty" at bounding box center [210, 60] width 19 height 6
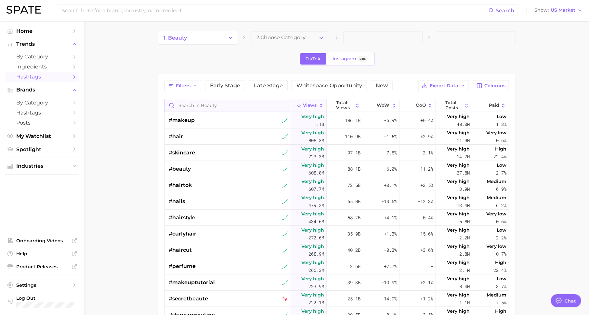
click at [210, 107] on input "Search in beauty" at bounding box center [227, 105] width 125 height 12
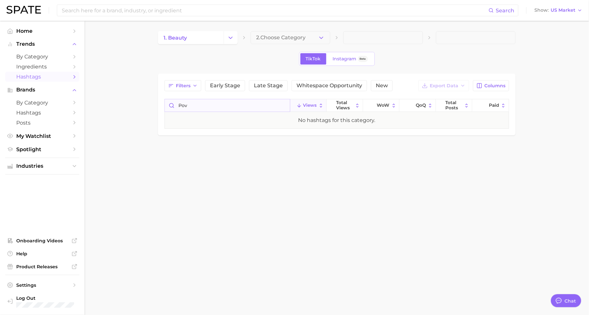
type input "pov"
click at [179, 107] on input "pov" at bounding box center [227, 105] width 125 height 12
click at [194, 107] on input "pov" at bounding box center [227, 105] width 125 height 12
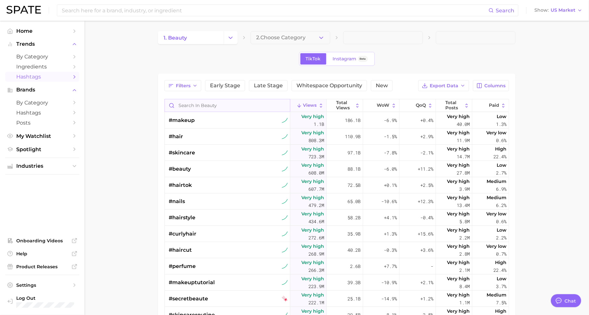
click at [211, 104] on input "Search in beauty" at bounding box center [227, 105] width 125 height 12
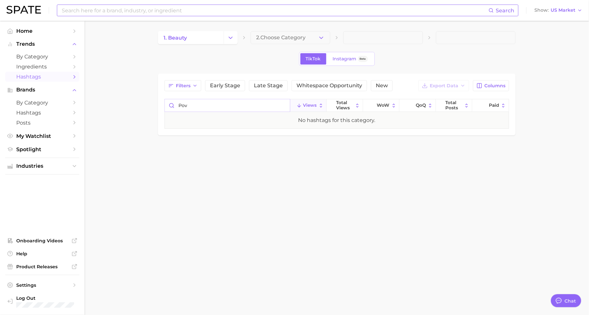
type input "pov"
click at [132, 13] on input at bounding box center [274, 10] width 427 height 11
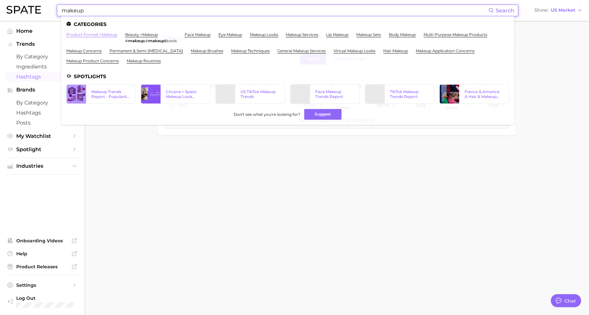
type input "makeup"
click at [104, 34] on link "product format > makeup" at bounding box center [91, 34] width 51 height 5
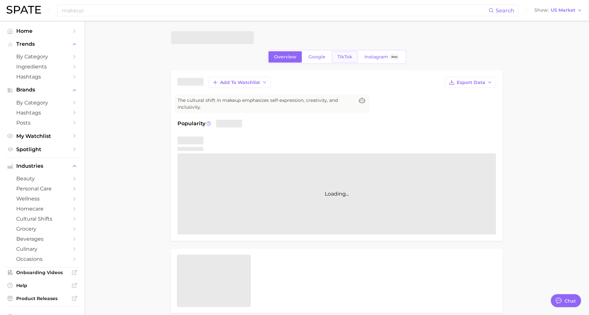
click at [339, 55] on span "TikTok" at bounding box center [344, 57] width 15 height 6
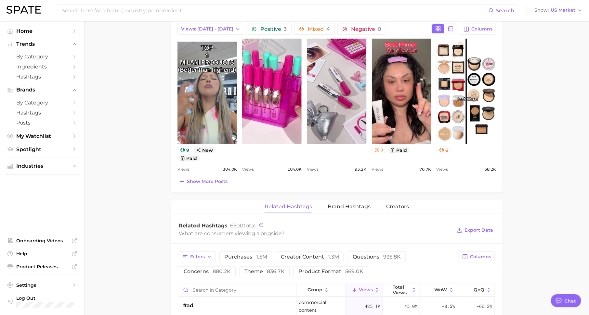
scroll to position [328, 0]
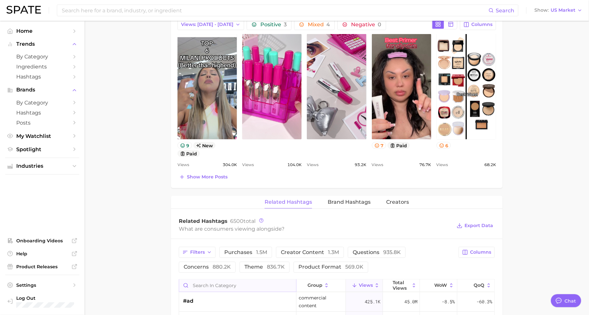
click at [240, 283] on input "Search in category" at bounding box center [237, 286] width 117 height 12
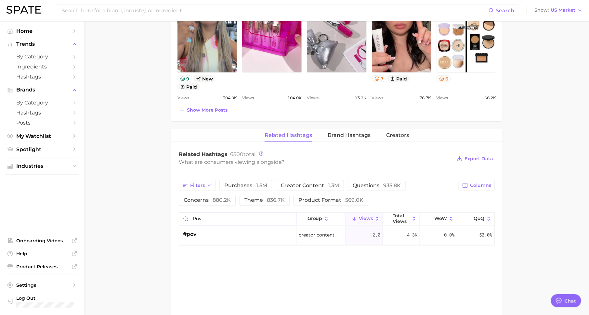
scroll to position [415, 0]
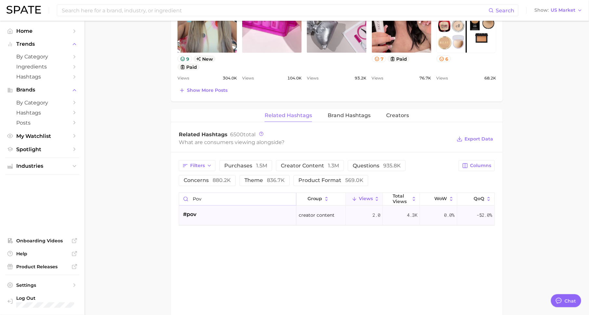
type input "pov"
click at [232, 219] on div "#pov" at bounding box center [237, 215] width 117 height 19
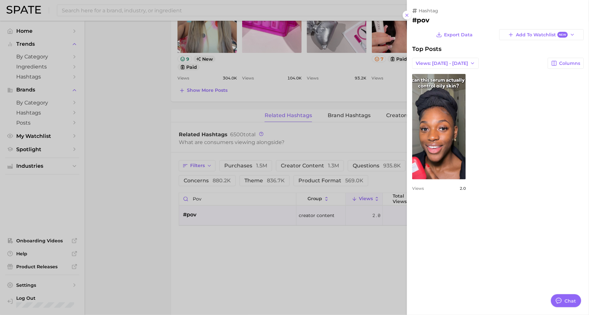
scroll to position [0, 0]
click at [362, 136] on div at bounding box center [294, 157] width 589 height 315
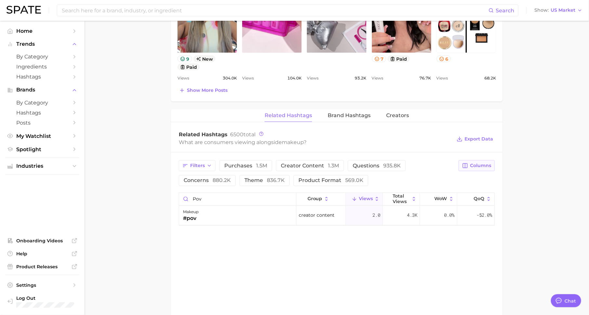
click at [474, 167] on button "Columns" at bounding box center [476, 165] width 36 height 11
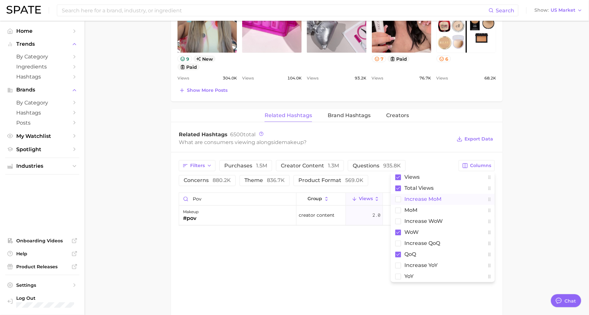
click at [431, 199] on span "increase MoM" at bounding box center [422, 200] width 37 height 6
click at [535, 205] on main "makeup Overview Google TikTok Instagram Beta makeup Add to Watchlist Export Dat…" at bounding box center [336, 11] width 504 height 810
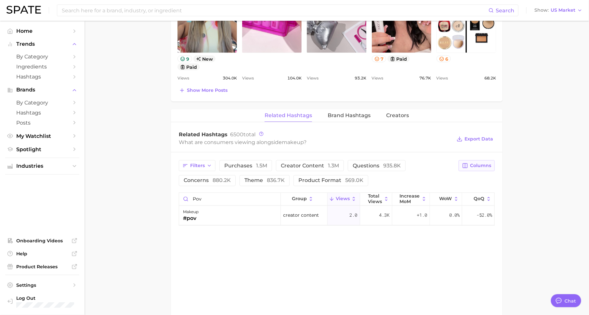
click at [467, 163] on icon "button" at bounding box center [465, 166] width 6 height 6
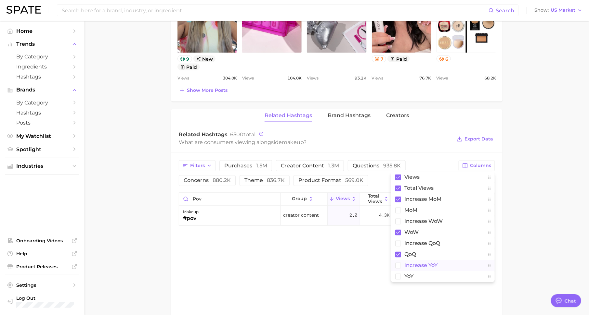
click at [430, 263] on span "increase YoY" at bounding box center [420, 266] width 33 height 6
click at [540, 200] on main "makeup Overview Google TikTok Instagram Beta makeup Add to Watchlist Export Dat…" at bounding box center [336, 11] width 504 height 810
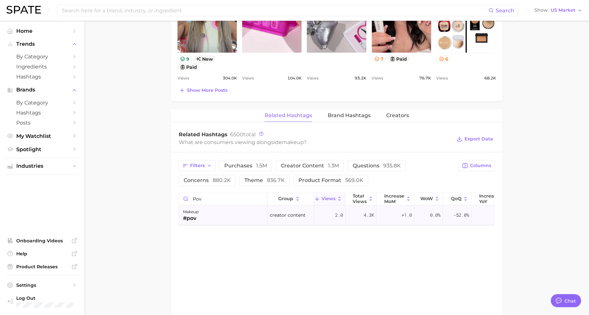
scroll to position [0, 15]
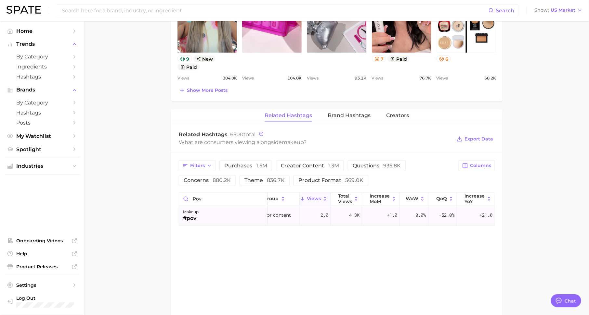
click at [467, 210] on div "+21.0" at bounding box center [476, 215] width 38 height 19
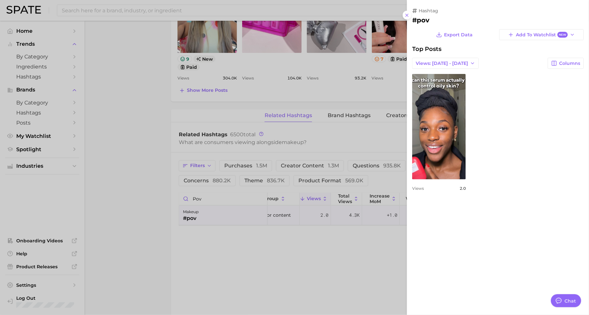
scroll to position [0, 0]
click at [334, 259] on div at bounding box center [294, 157] width 589 height 315
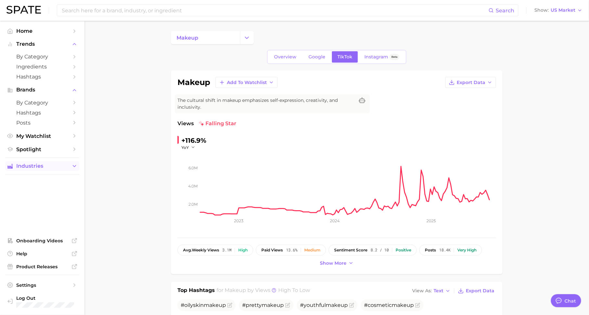
click at [64, 165] on span "Industries" at bounding box center [42, 166] width 52 height 6
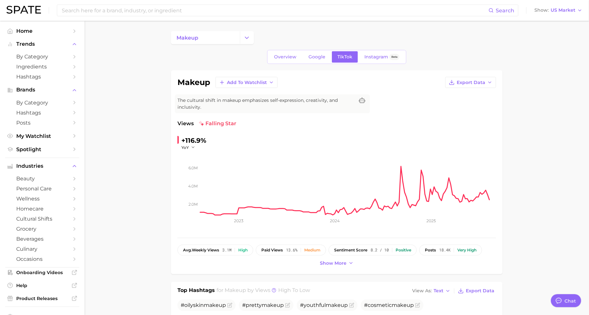
click at [67, 175] on link "beauty" at bounding box center [42, 179] width 74 height 10
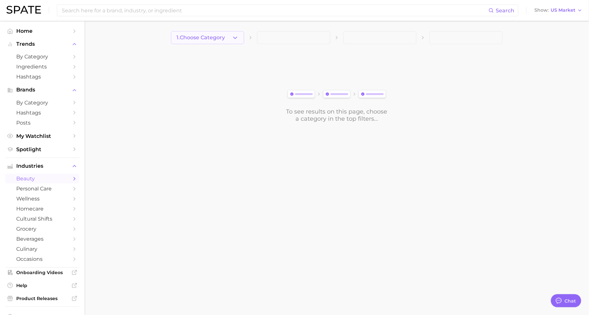
click at [207, 41] on button "1. Choose Category" at bounding box center [207, 37] width 73 height 13
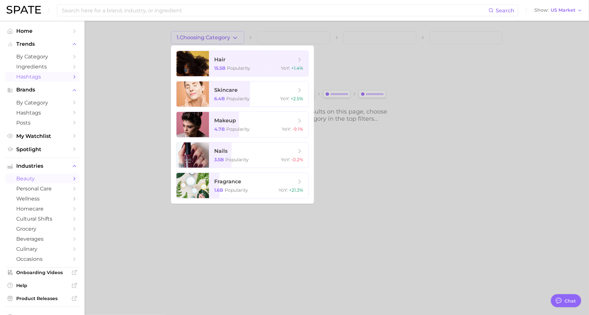
click at [47, 76] on span "Hashtags" at bounding box center [42, 77] width 52 height 6
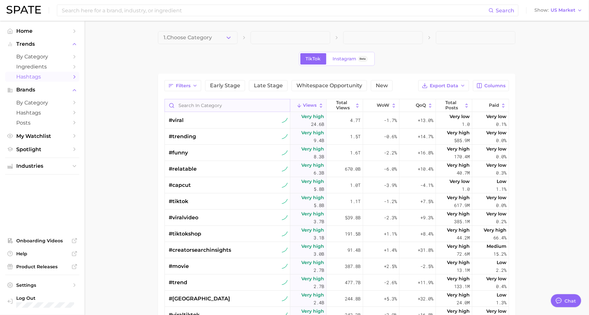
click at [199, 101] on input "Search in category" at bounding box center [227, 105] width 125 height 12
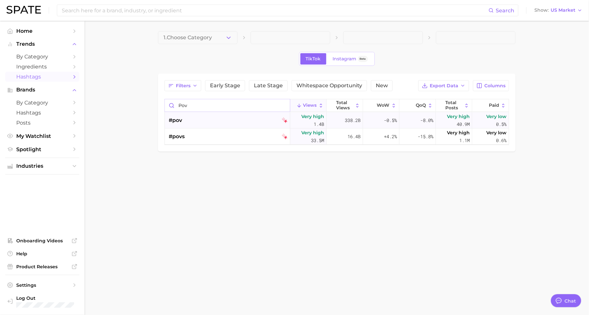
type input "pov"
click at [196, 120] on div "#pov" at bounding box center [228, 120] width 119 height 16
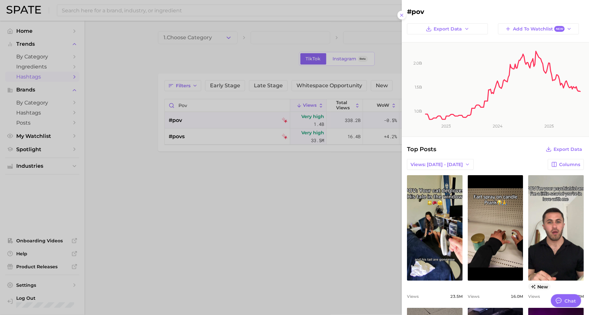
click at [215, 42] on div at bounding box center [294, 157] width 589 height 315
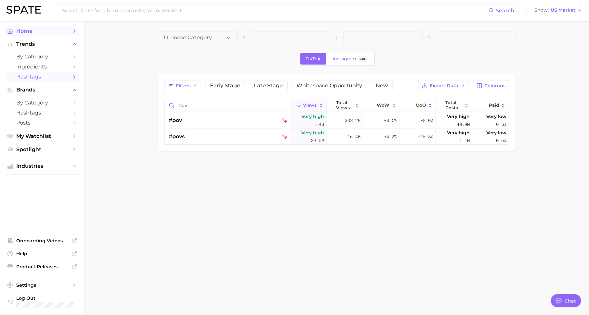
click at [68, 28] on span "Home" at bounding box center [42, 31] width 52 height 6
type textarea "x"
